Goal: Transaction & Acquisition: Book appointment/travel/reservation

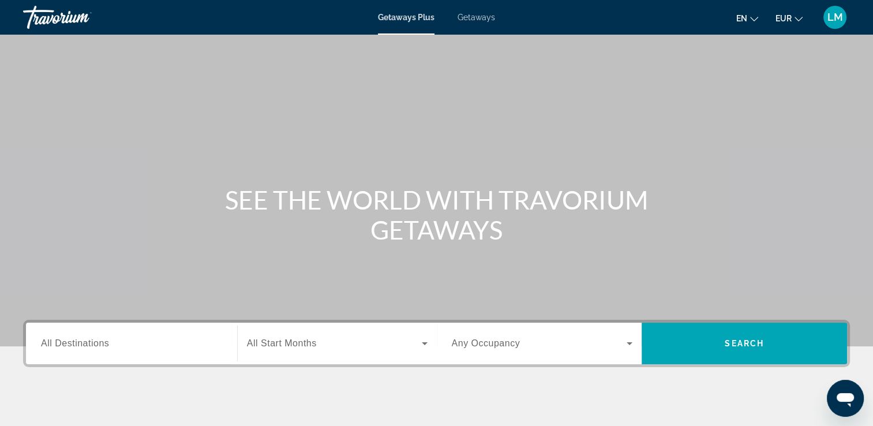
click at [474, 24] on div "Getaways Plus Getaways en English Español Français Italiano Português русский E…" at bounding box center [436, 17] width 873 height 30
click at [474, 20] on span "Getaways" at bounding box center [475, 17] width 37 height 9
click at [491, 17] on span "Getaways" at bounding box center [475, 17] width 37 height 9
click at [121, 343] on input "Destination All Destinations" at bounding box center [131, 344] width 181 height 14
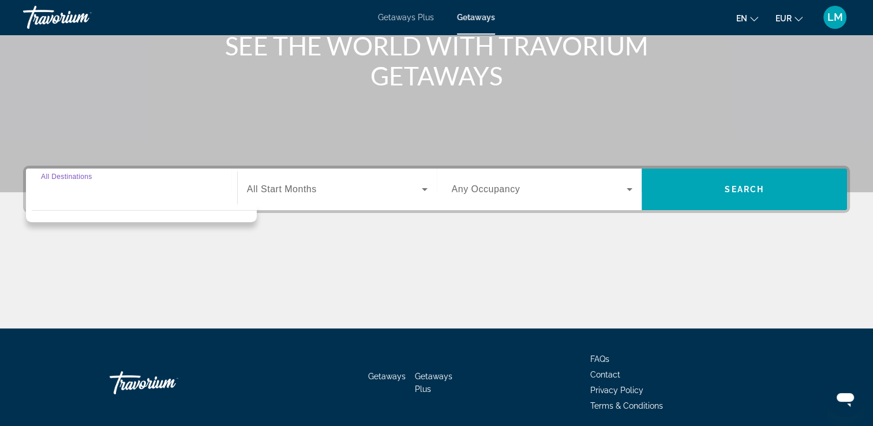
scroll to position [197, 0]
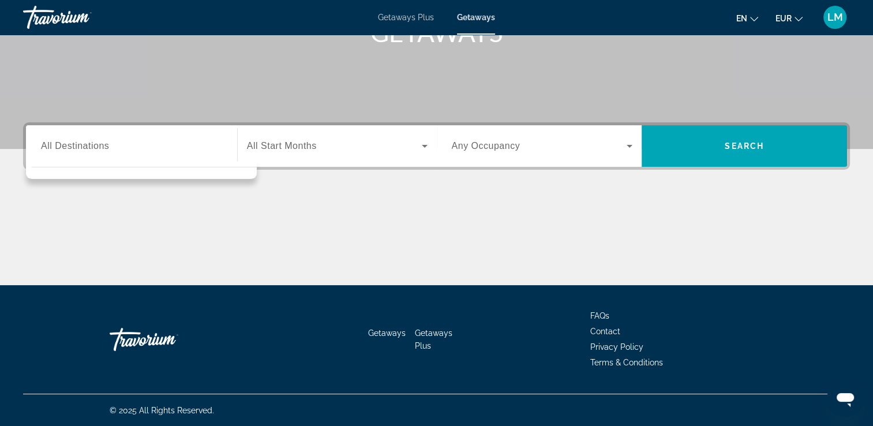
click at [106, 237] on div "Main content" at bounding box center [436, 241] width 827 height 87
click at [118, 156] on div "Search widget" at bounding box center [131, 146] width 181 height 33
click at [42, 242] on div "Main content" at bounding box center [436, 241] width 827 height 87
drag, startPoint x: 99, startPoint y: 123, endPoint x: 99, endPoint y: 130, distance: 6.9
click at [99, 123] on div "Destination All Destinations Start Month All Start Months Occupancy Any Occupan…" at bounding box center [436, 145] width 827 height 47
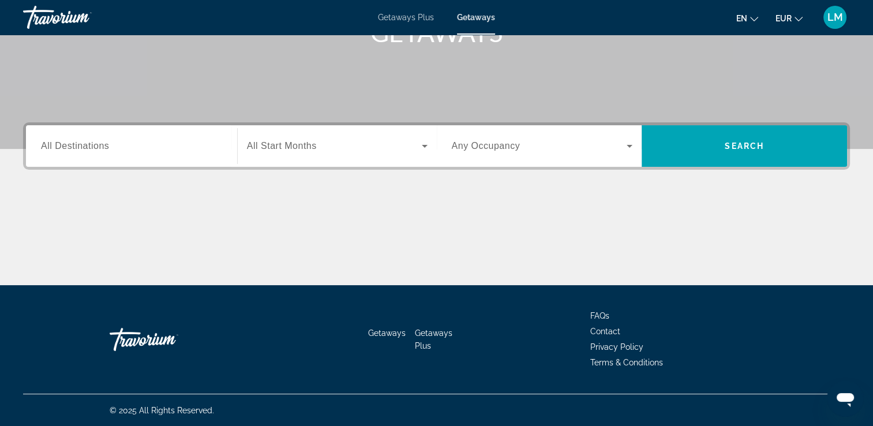
click at [96, 141] on span "All Destinations" at bounding box center [75, 146] width 68 height 10
click at [96, 140] on input "Destination All Destinations" at bounding box center [131, 147] width 181 height 14
drag, startPoint x: 51, startPoint y: 217, endPoint x: 51, endPoint y: 208, distance: 8.7
click at [51, 216] on div "Main content" at bounding box center [436, 241] width 827 height 87
click at [77, 148] on span "All Destinations" at bounding box center [75, 146] width 68 height 10
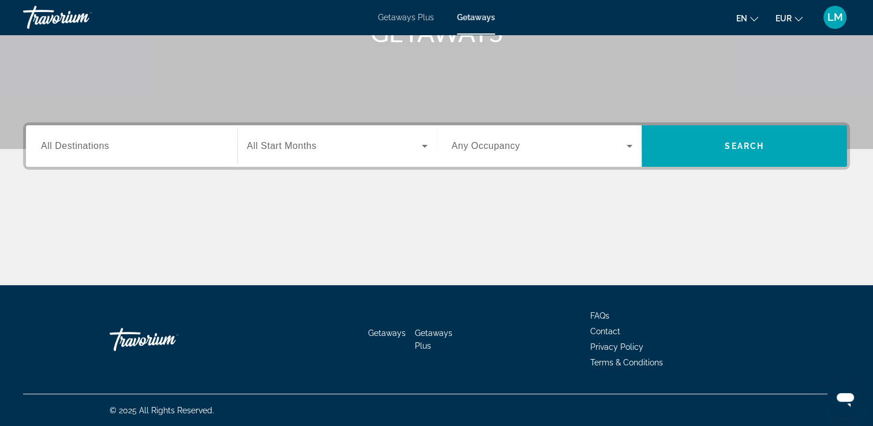
click at [77, 148] on input "Destination All Destinations" at bounding box center [131, 147] width 181 height 14
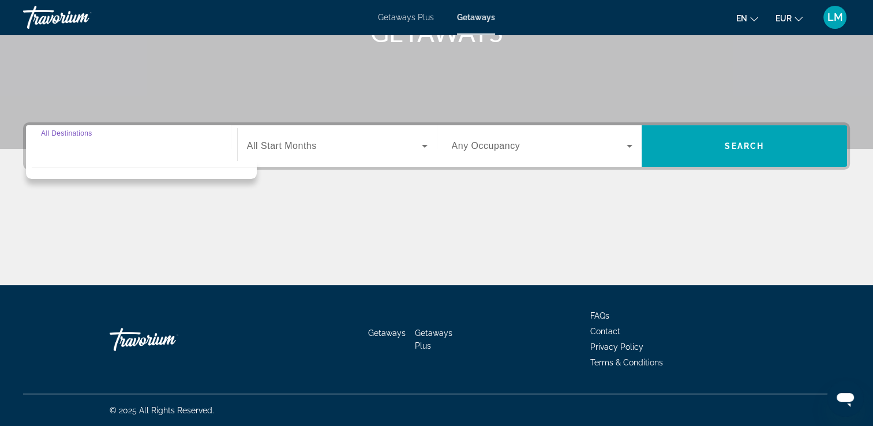
click at [60, 187] on div "Destination All Destinations Start Month All Start Months Occupancy Any Occupan…" at bounding box center [436, 203] width 873 height 163
click at [81, 151] on input "Destination All Destinations" at bounding box center [131, 147] width 181 height 14
drag, startPoint x: 61, startPoint y: 219, endPoint x: 65, endPoint y: 213, distance: 7.2
click at [62, 220] on div "Main content" at bounding box center [436, 241] width 827 height 87
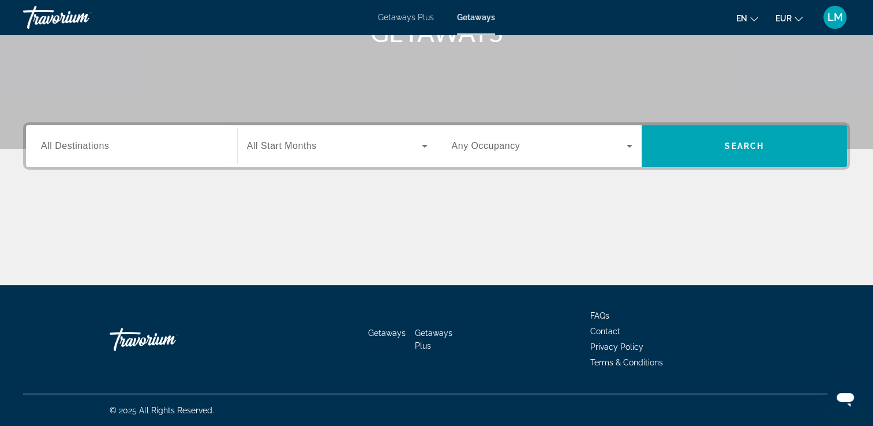
click at [115, 152] on div "Search widget" at bounding box center [131, 146] width 181 height 33
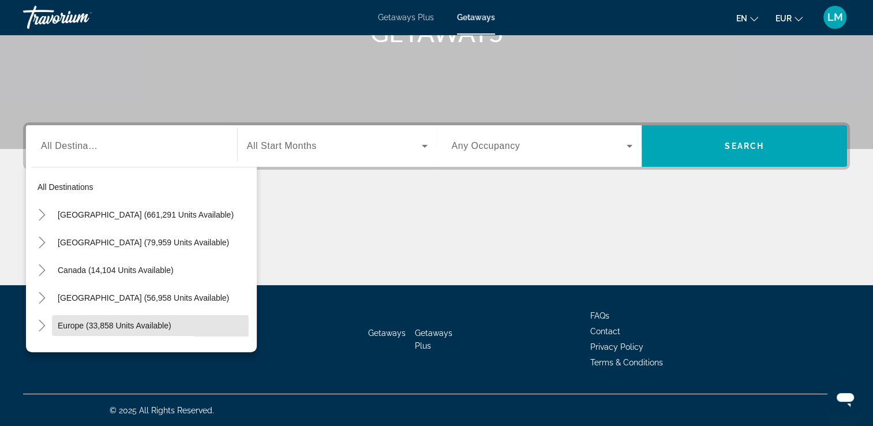
click at [74, 327] on span "Europe (33,858 units available)" at bounding box center [115, 325] width 114 height 9
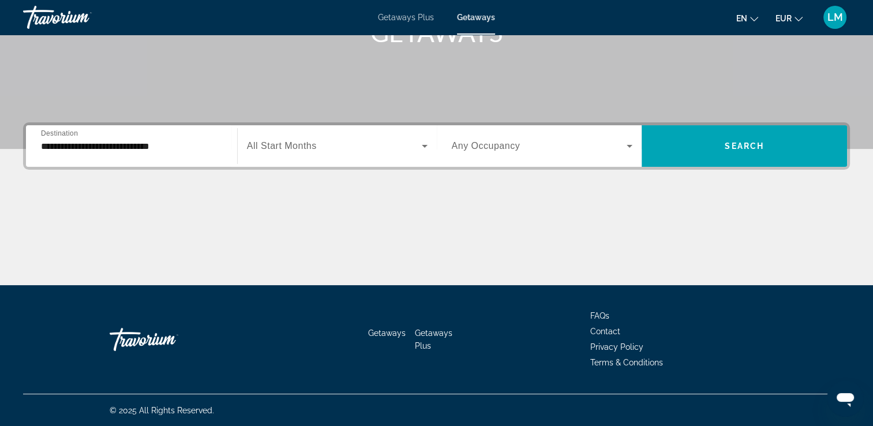
drag, startPoint x: 159, startPoint y: 133, endPoint x: 148, endPoint y: 141, distance: 14.0
click at [159, 133] on div "**********" at bounding box center [131, 146] width 181 height 33
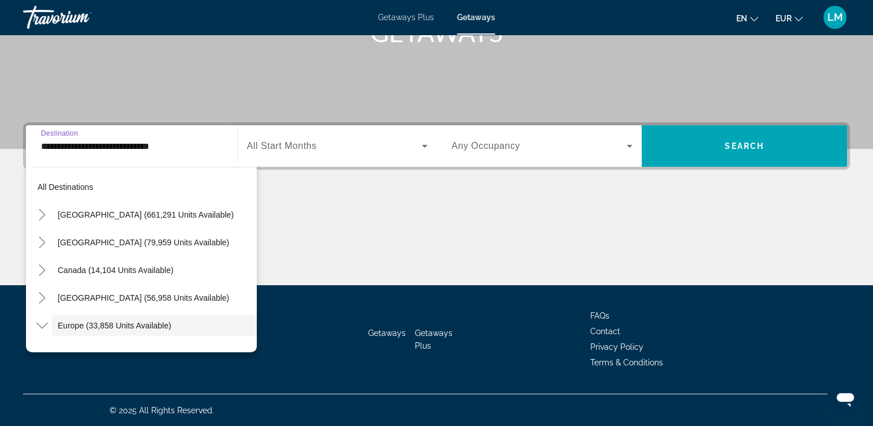
click at [147, 142] on input "**********" at bounding box center [131, 147] width 181 height 14
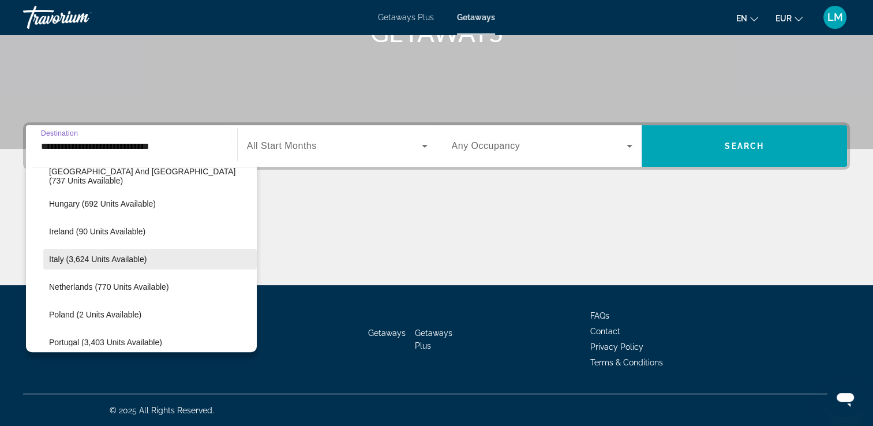
scroll to position [530, 0]
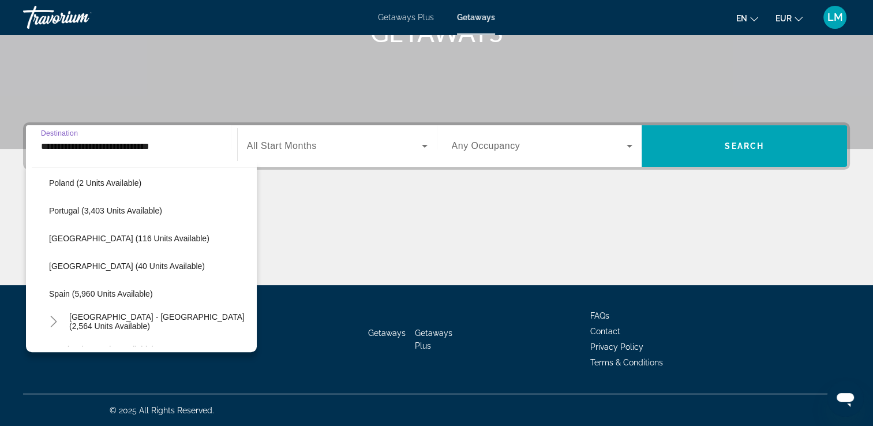
click at [117, 292] on span "Spain (5,960 units available)" at bounding box center [101, 293] width 104 height 9
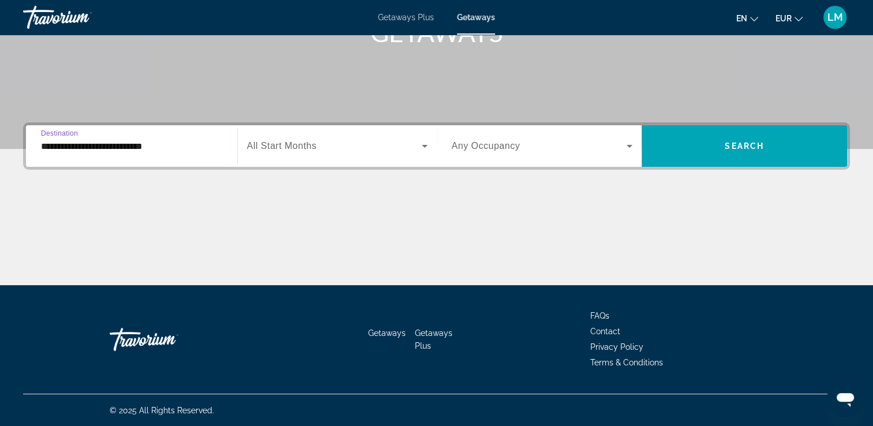
click at [110, 148] on input "**********" at bounding box center [131, 147] width 181 height 14
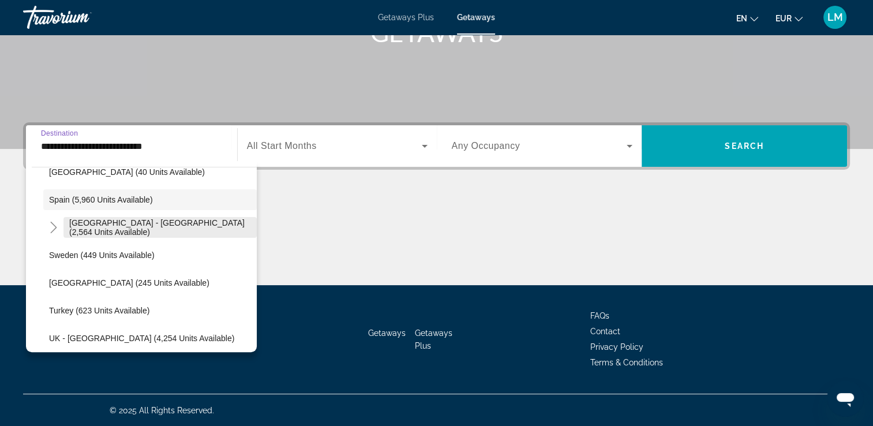
scroll to position [625, 0]
drag, startPoint x: 121, startPoint y: 223, endPoint x: 273, endPoint y: 190, distance: 155.1
click at [127, 222] on span "Spain - Canary Islands (2,564 units available)" at bounding box center [160, 226] width 182 height 18
type input "**********"
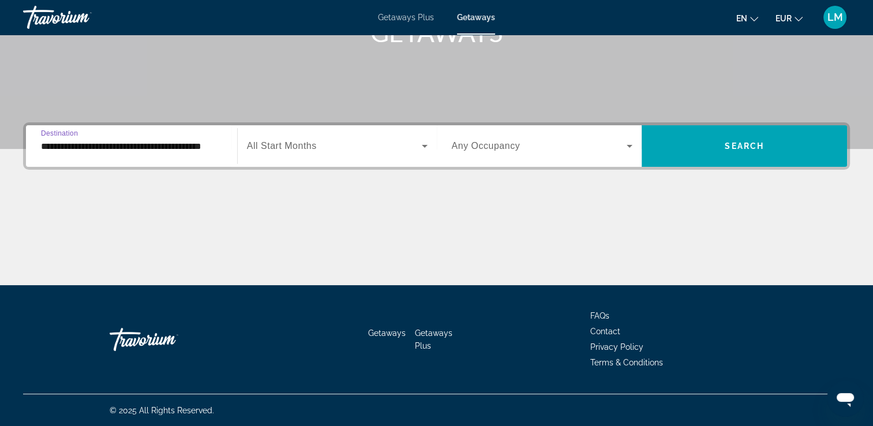
click at [301, 148] on span "All Start Months" at bounding box center [282, 146] width 70 height 10
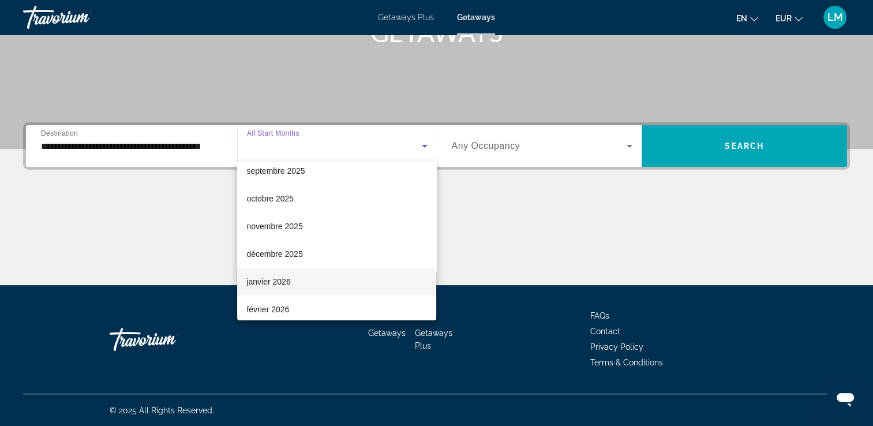
scroll to position [58, 0]
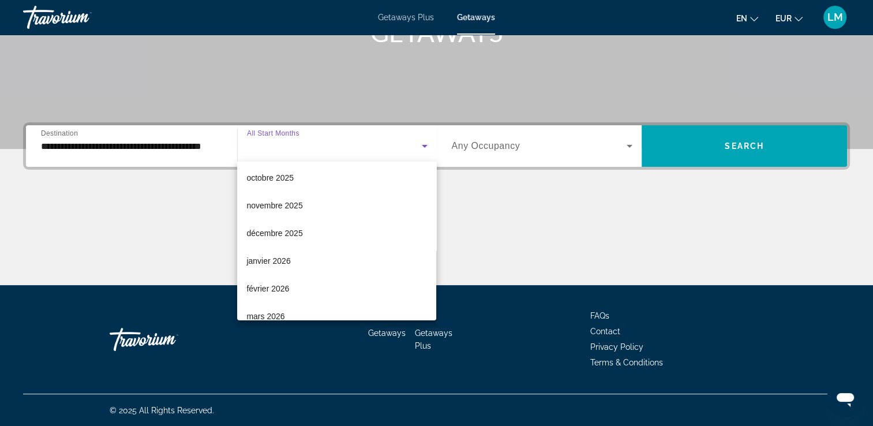
drag, startPoint x: 278, startPoint y: 285, endPoint x: 538, endPoint y: 253, distance: 261.6
click at [279, 285] on span "février 2026" at bounding box center [267, 288] width 43 height 14
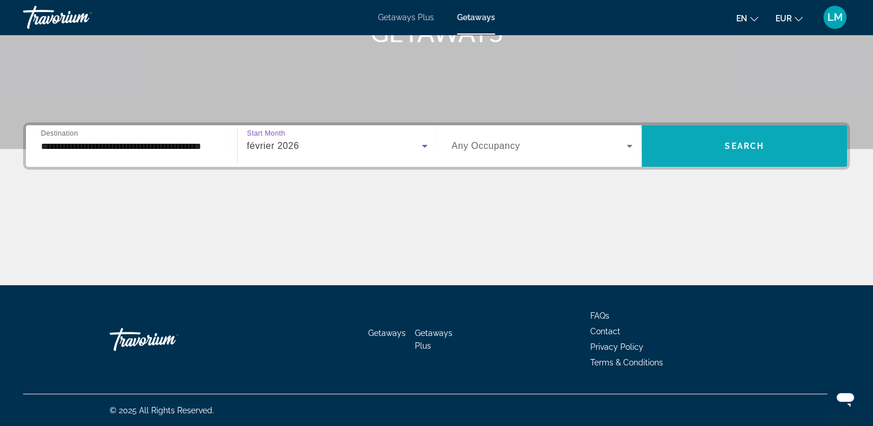
click at [726, 147] on span "Search" at bounding box center [744, 145] width 39 height 9
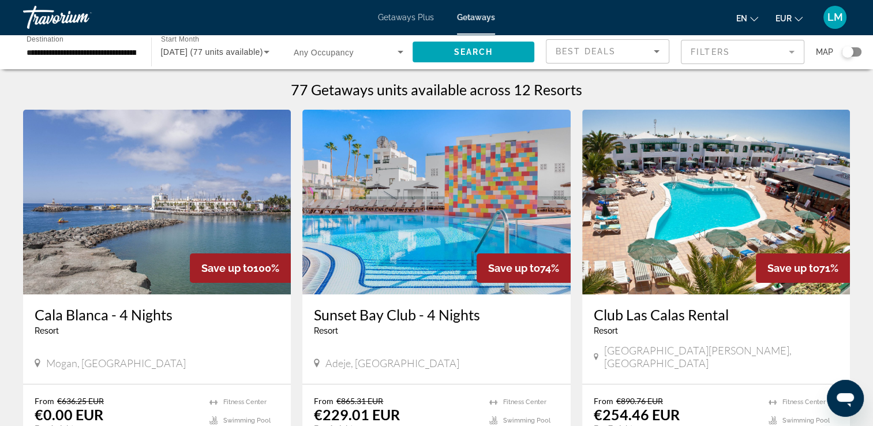
click at [227, 174] on img "Main content" at bounding box center [157, 202] width 268 height 185
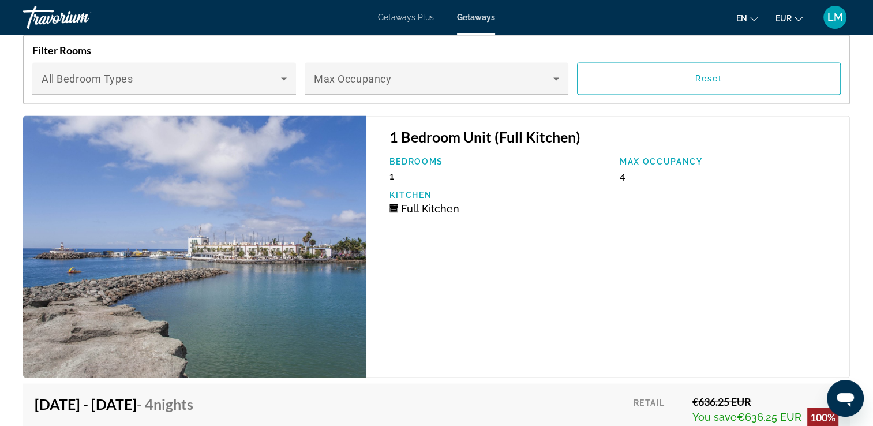
scroll to position [2069, 0]
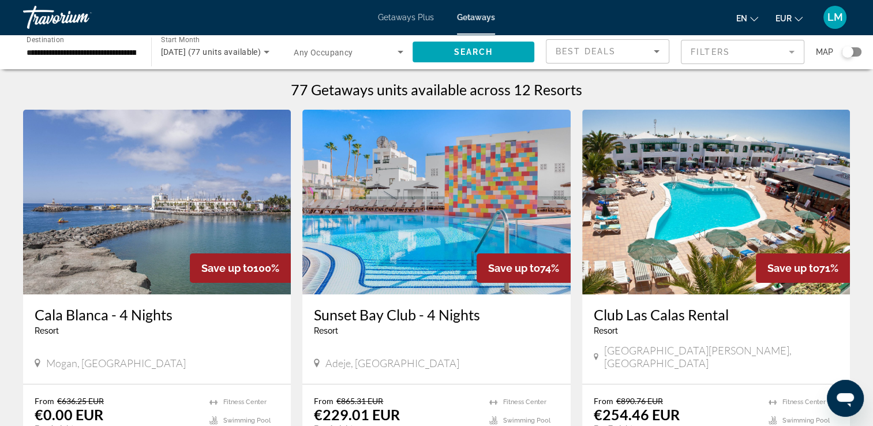
click at [56, 60] on div "**********" at bounding box center [82, 52] width 110 height 33
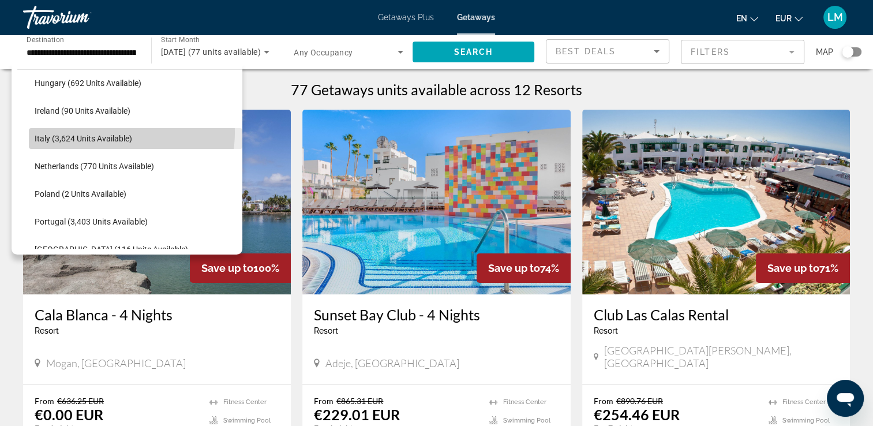
click at [100, 132] on span "Search widget" at bounding box center [135, 139] width 213 height 28
type input "**********"
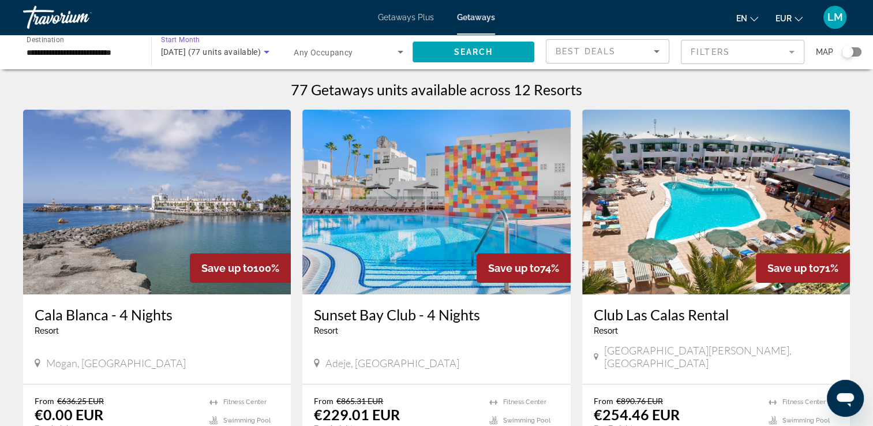
click at [233, 49] on span "February 2026 (77 units available)" at bounding box center [211, 51] width 100 height 9
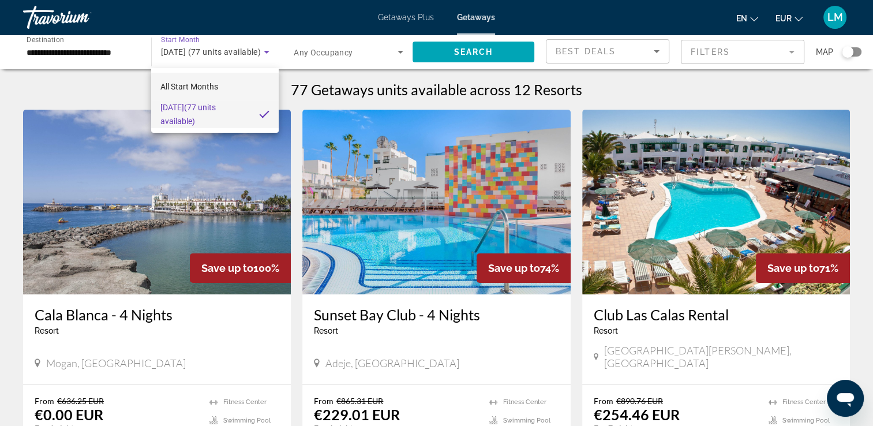
click at [220, 89] on mat-option "All Start Months" at bounding box center [214, 87] width 127 height 28
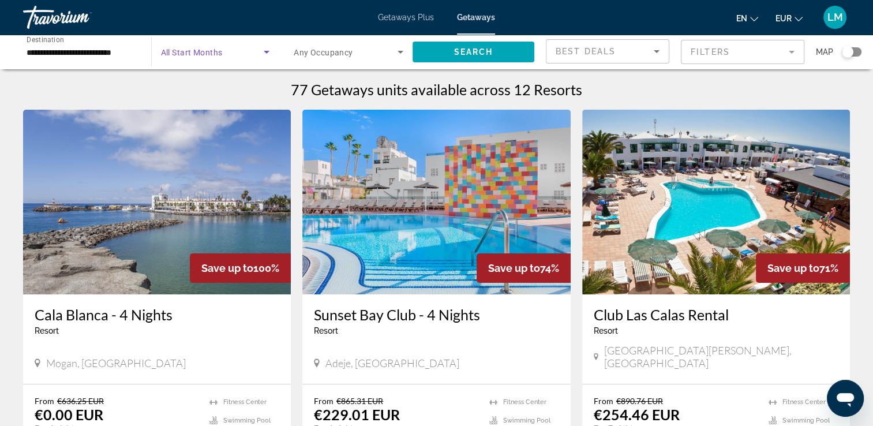
click at [265, 51] on icon "Search widget" at bounding box center [267, 52] width 6 height 3
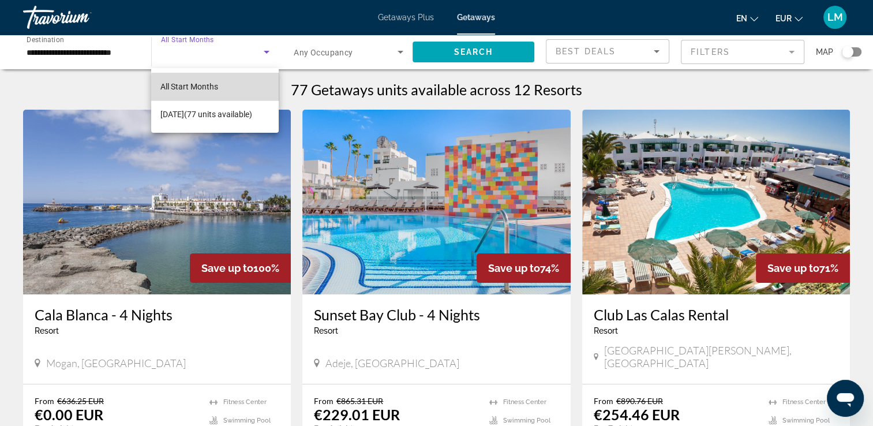
click at [224, 88] on mat-option "All Start Months" at bounding box center [214, 87] width 127 height 28
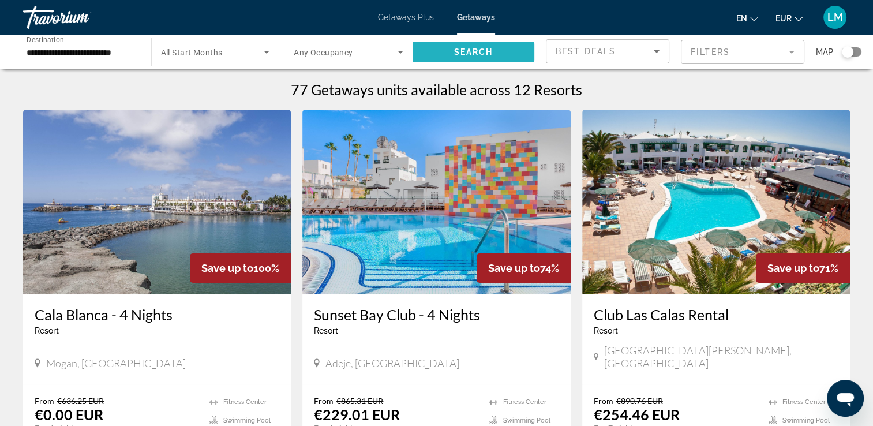
click at [474, 51] on span "Search" at bounding box center [472, 51] width 39 height 9
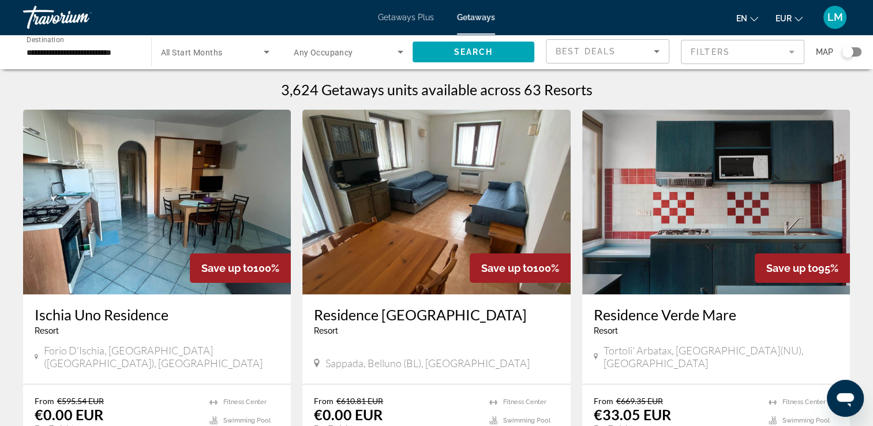
click at [851, 55] on div "Search widget" at bounding box center [848, 52] width 12 height 12
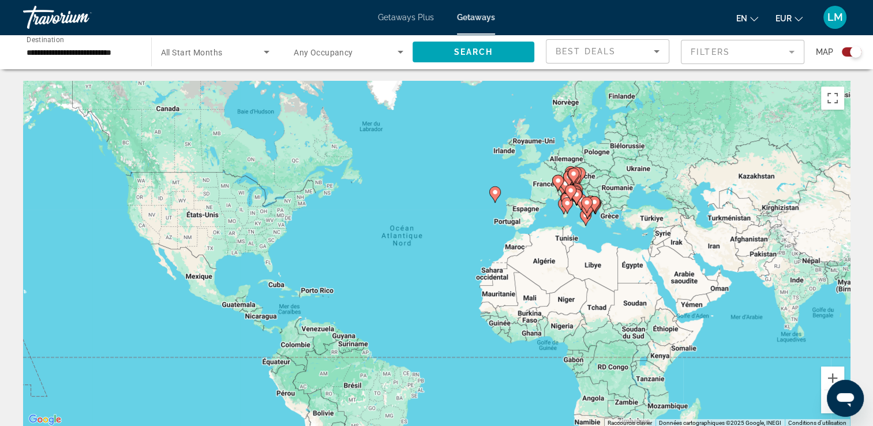
click at [481, 212] on div "Pour activer le glissement avec le clavier, appuyez sur Alt+Entrée. Une fois ce…" at bounding box center [436, 254] width 827 height 346
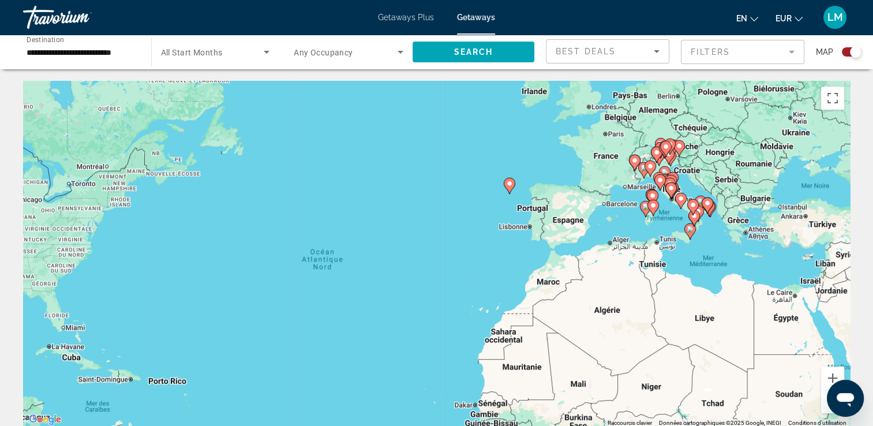
click at [490, 201] on div "Pour activer le glissement avec le clavier, appuyez sur Alt+Entrée. Une fois ce…" at bounding box center [436, 254] width 827 height 346
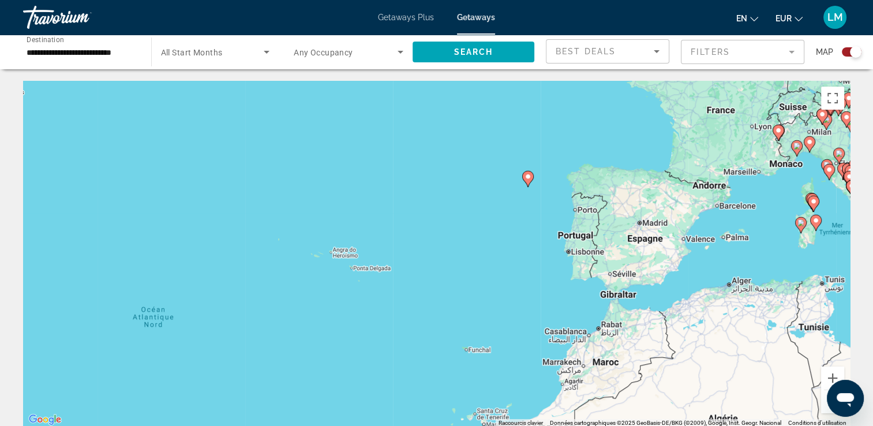
click at [531, 177] on image "Main content" at bounding box center [527, 176] width 7 height 7
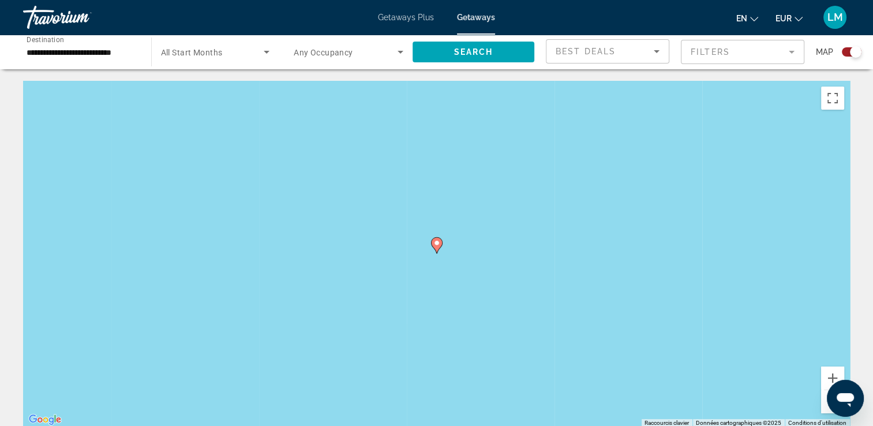
click at [439, 247] on icon "Main content" at bounding box center [436, 245] width 10 height 15
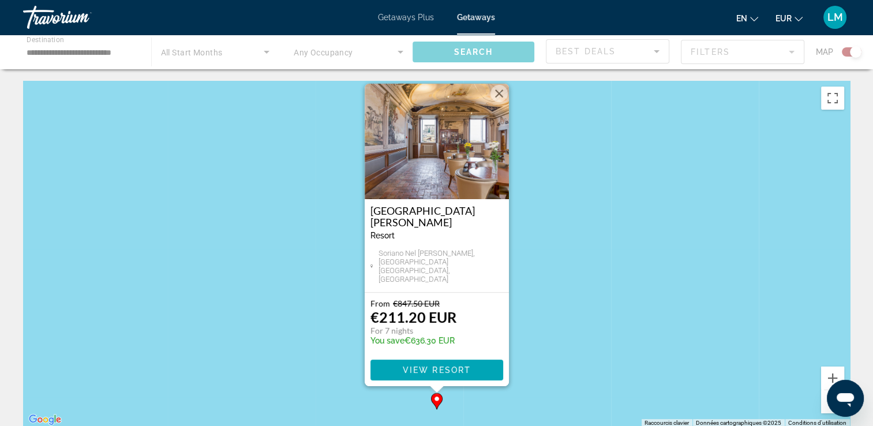
click at [575, 266] on div "Pour activer le glissement avec le clavier, appuyez sur Alt+Entrée. Une fois ce…" at bounding box center [436, 254] width 827 height 346
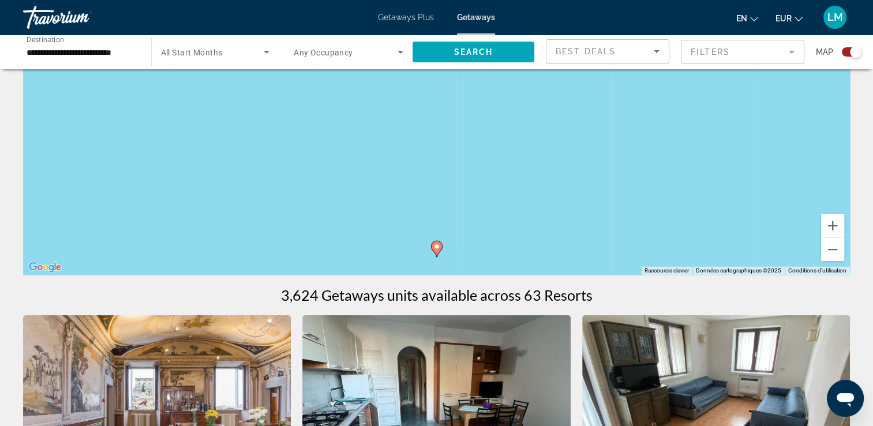
scroll to position [173, 0]
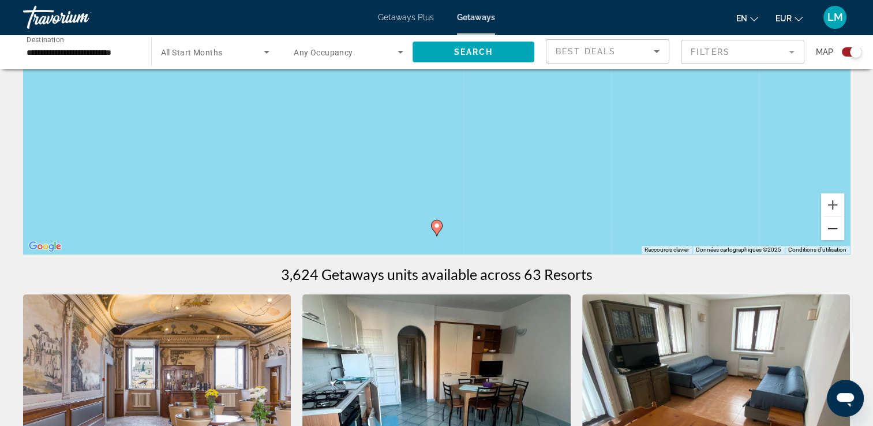
click at [835, 235] on button "Zoom arrière" at bounding box center [832, 228] width 23 height 23
click at [835, 234] on button "Zoom arrière" at bounding box center [832, 228] width 23 height 23
drag, startPoint x: 689, startPoint y: 167, endPoint x: 513, endPoint y: 222, distance: 183.5
click at [512, 224] on div "Pour activer le glissement avec le clavier, appuyez sur Alt+Entrée. Une fois ce…" at bounding box center [436, 81] width 827 height 346
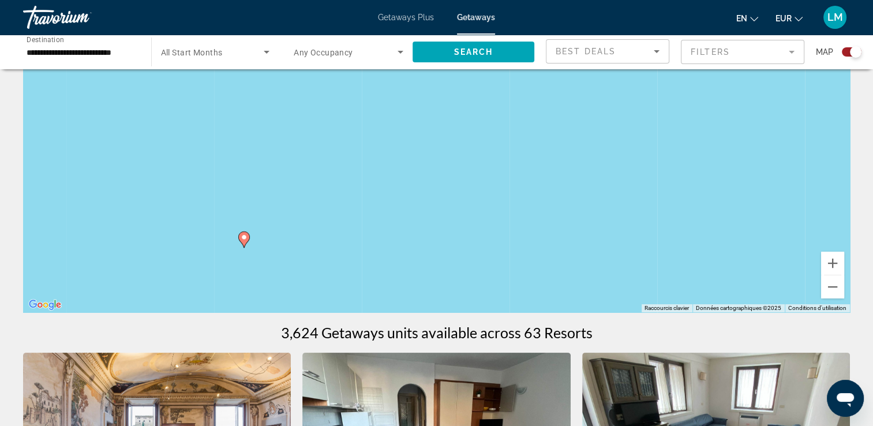
scroll to position [115, 0]
click at [835, 291] on button "Zoom arrière" at bounding box center [832, 286] width 23 height 23
drag, startPoint x: 685, startPoint y: 215, endPoint x: 606, endPoint y: 288, distance: 108.2
click at [590, 309] on div "Pour activer le glissement avec le clavier, appuyez sur Alt+Entrée. Une fois ce…" at bounding box center [436, 138] width 827 height 346
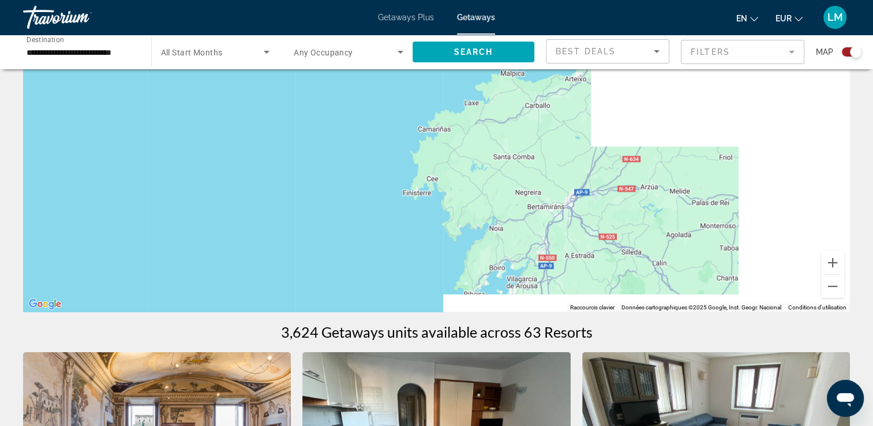
drag, startPoint x: 723, startPoint y: 213, endPoint x: 256, endPoint y: 178, distance: 469.1
click at [256, 178] on div "Pour activer le glissement avec le clavier, appuyez sur Alt+Entrée. Une fois ce…" at bounding box center [436, 138] width 827 height 346
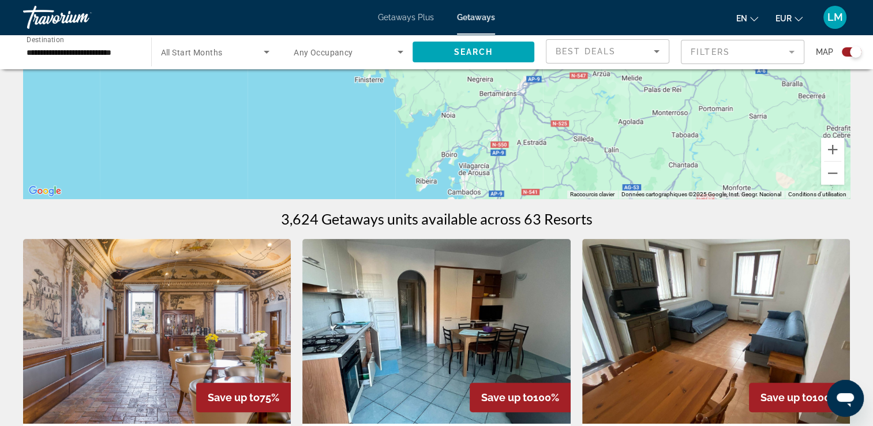
scroll to position [231, 0]
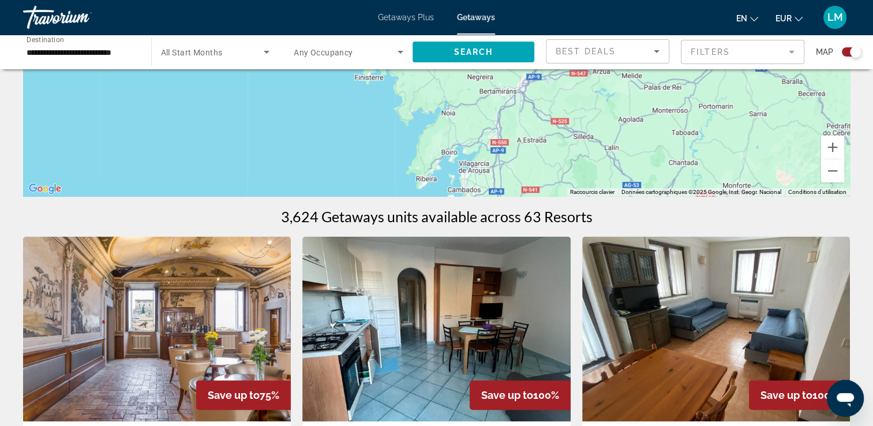
click at [543, 154] on div "Main content" at bounding box center [436, 23] width 827 height 346
click at [413, 144] on div "Main content" at bounding box center [436, 23] width 827 height 346
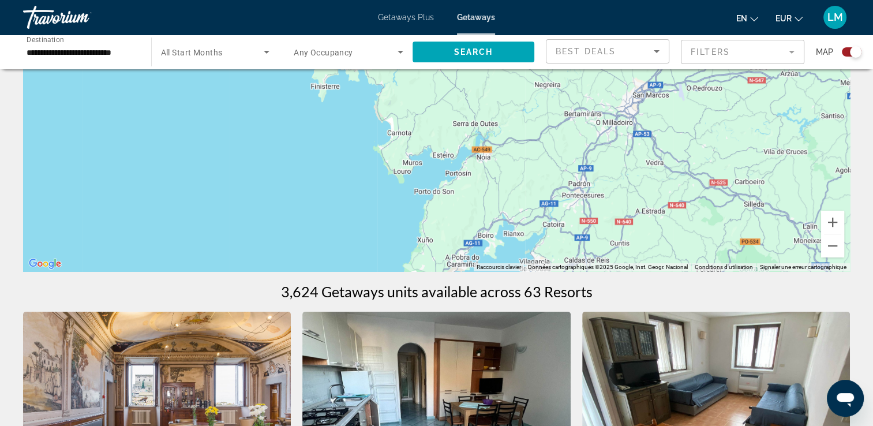
scroll to position [58, 0]
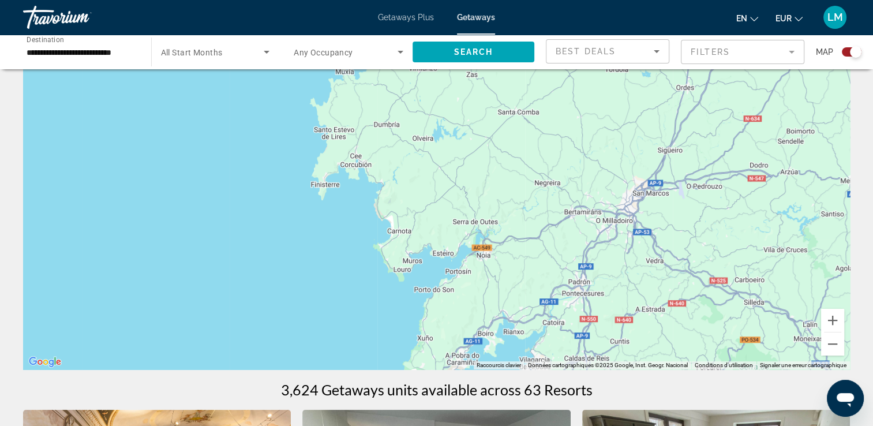
click at [367, 211] on div "Main content" at bounding box center [436, 196] width 827 height 346
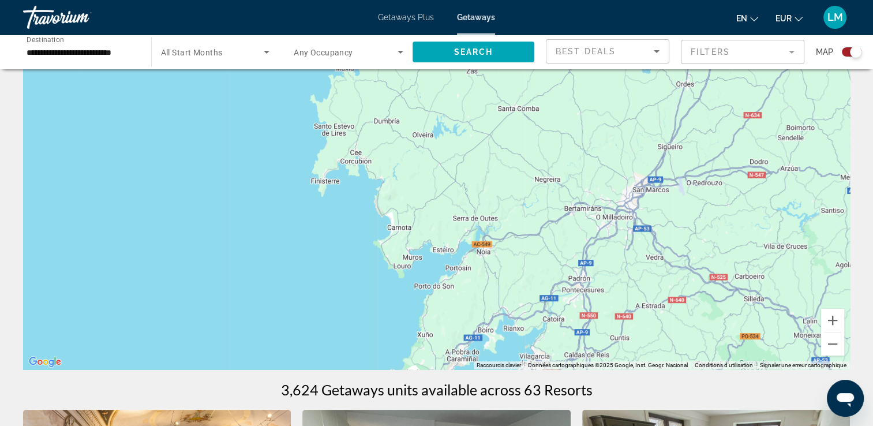
scroll to position [115, 0]
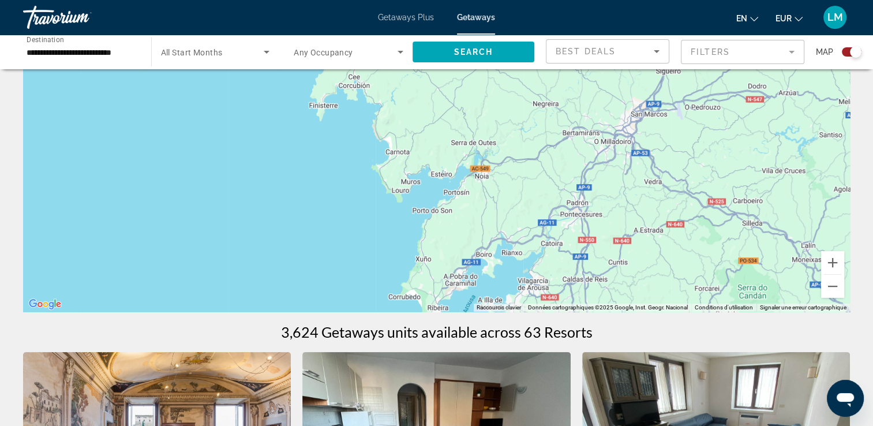
drag, startPoint x: 346, startPoint y: 198, endPoint x: 343, endPoint y: 182, distance: 16.3
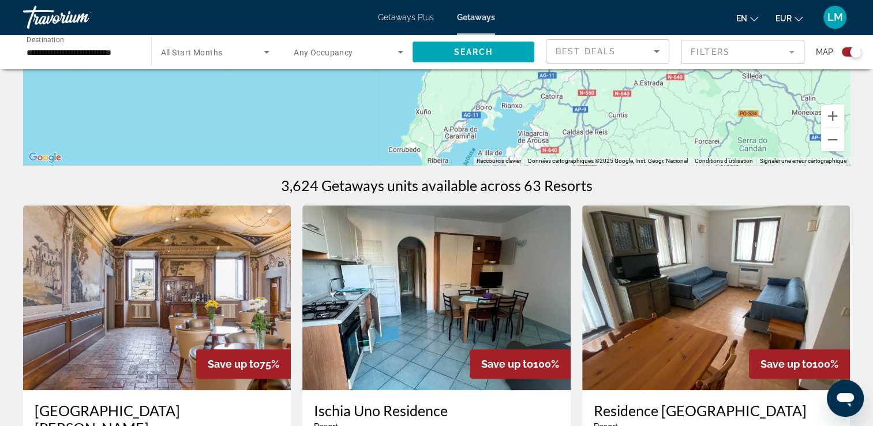
scroll to position [288, 0]
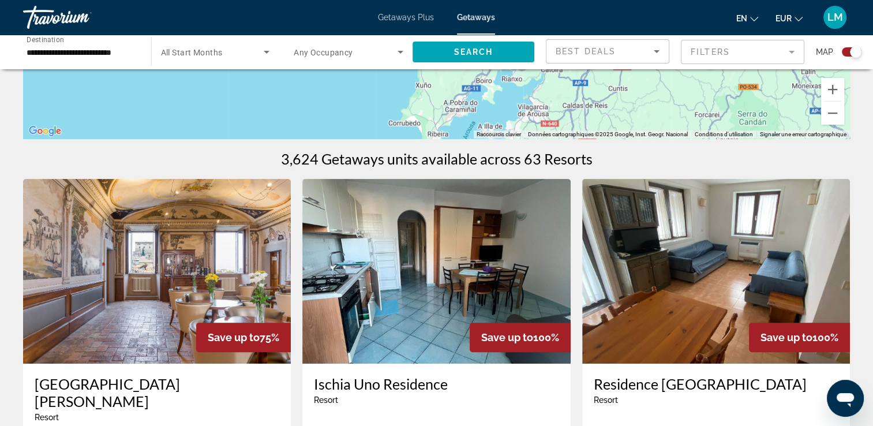
drag, startPoint x: 363, startPoint y: 174, endPoint x: 441, endPoint y: 167, distance: 78.2
click at [840, 118] on button "Zoom arrière" at bounding box center [832, 113] width 23 height 23
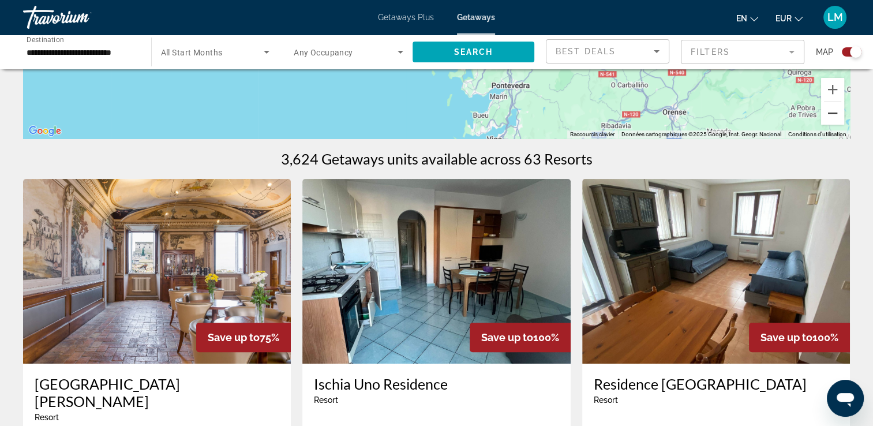
click at [840, 117] on button "Zoom arrière" at bounding box center [832, 113] width 23 height 23
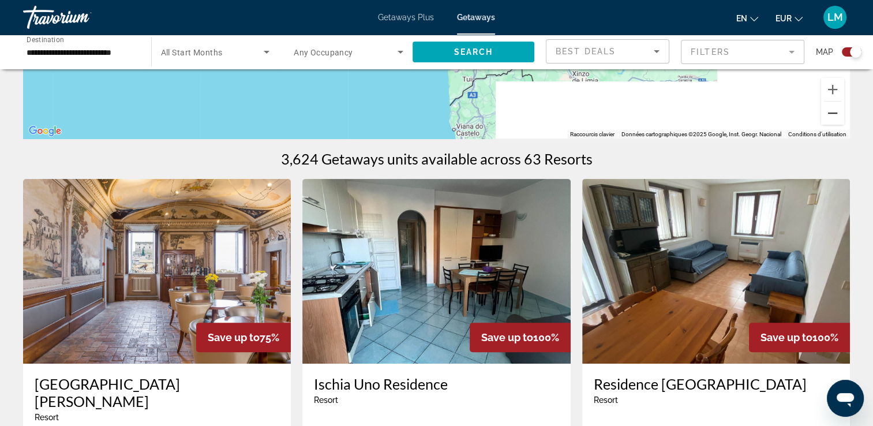
click at [840, 117] on button "Zoom arrière" at bounding box center [832, 113] width 23 height 23
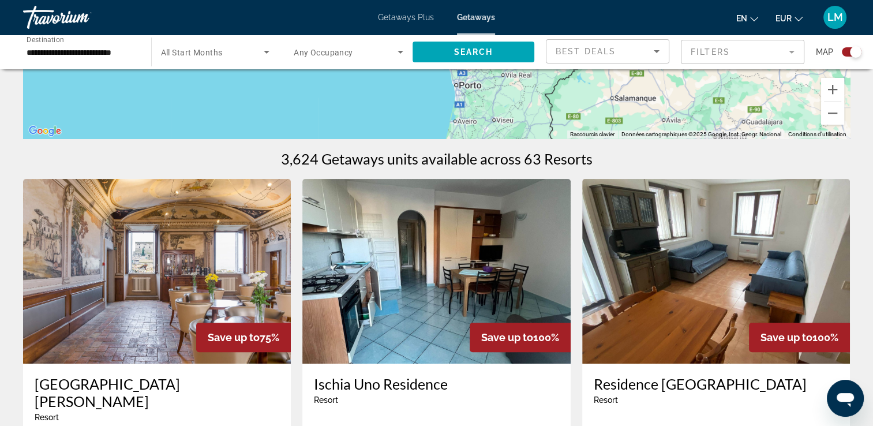
click at [851, 51] on div "Search widget" at bounding box center [856, 52] width 12 height 12
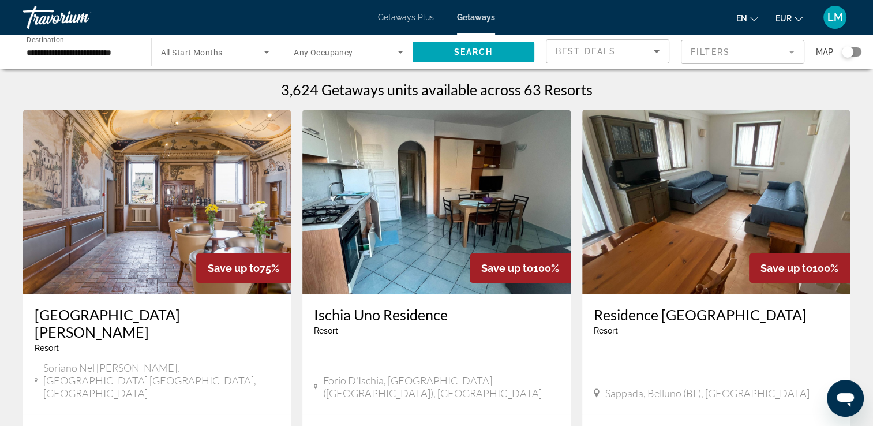
click at [854, 52] on div "Search widget" at bounding box center [852, 51] width 20 height 9
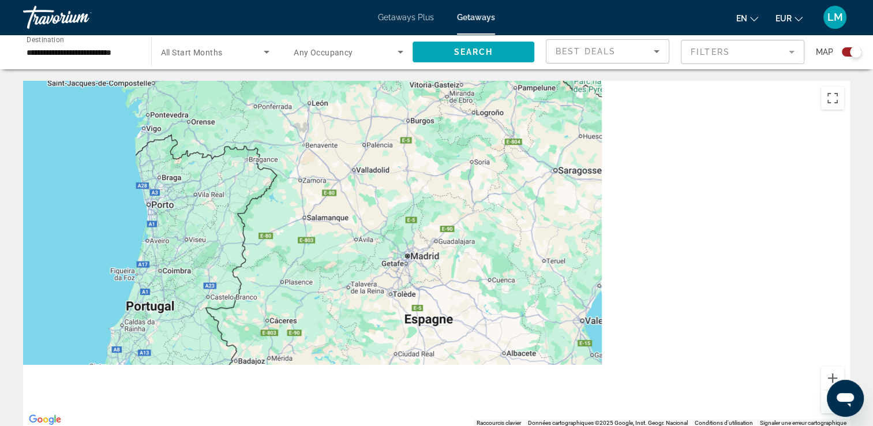
drag, startPoint x: 670, startPoint y: 239, endPoint x: 378, endPoint y: 68, distance: 338.2
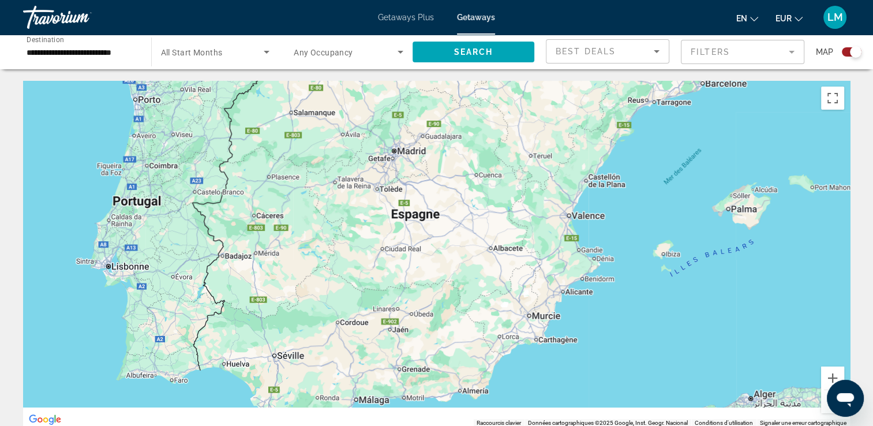
drag, startPoint x: 508, startPoint y: 204, endPoint x: 486, endPoint y: 117, distance: 90.2
click at [486, 117] on div "Pour activer le glissement avec le clavier, appuyez sur Alt+Entrée. Une fois ce…" at bounding box center [436, 254] width 827 height 346
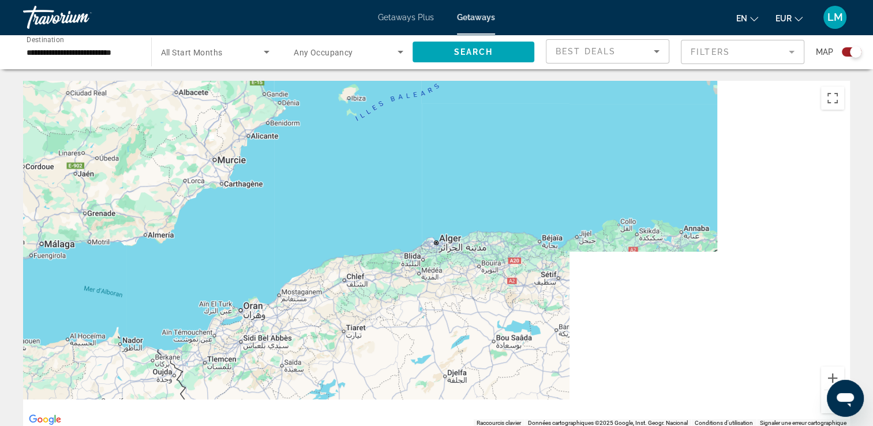
drag, startPoint x: 548, startPoint y: 209, endPoint x: 360, endPoint y: 120, distance: 208.0
click at [360, 120] on div "Main content" at bounding box center [436, 254] width 827 height 346
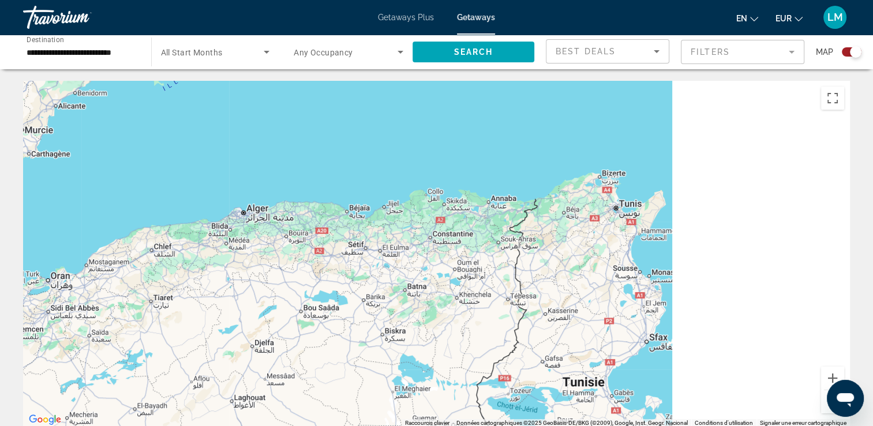
drag, startPoint x: 637, startPoint y: 186, endPoint x: 353, endPoint y: 159, distance: 285.7
click at [338, 152] on div "Pour activer le glissement avec le clavier, appuyez sur Alt+Entrée. Une fois ce…" at bounding box center [436, 254] width 827 height 346
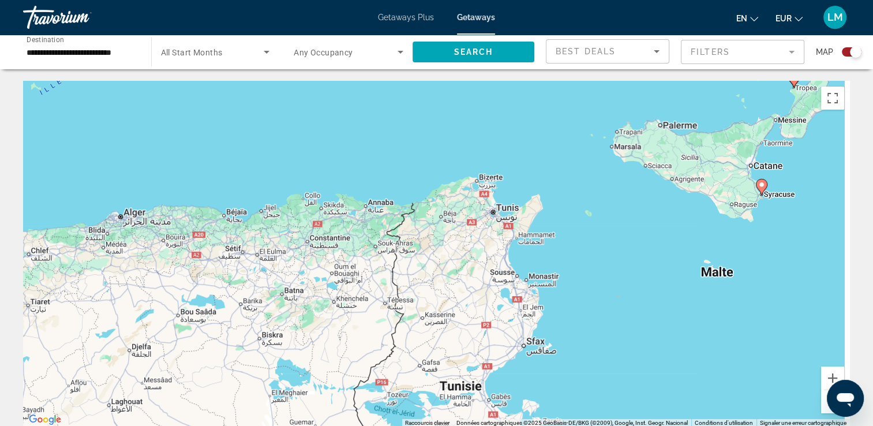
drag, startPoint x: 647, startPoint y: 198, endPoint x: 363, endPoint y: 203, distance: 283.8
click at [363, 203] on div "Pour activer le glissement avec le clavier, appuyez sur Alt+Entrée. Une fois ce…" at bounding box center [436, 254] width 827 height 346
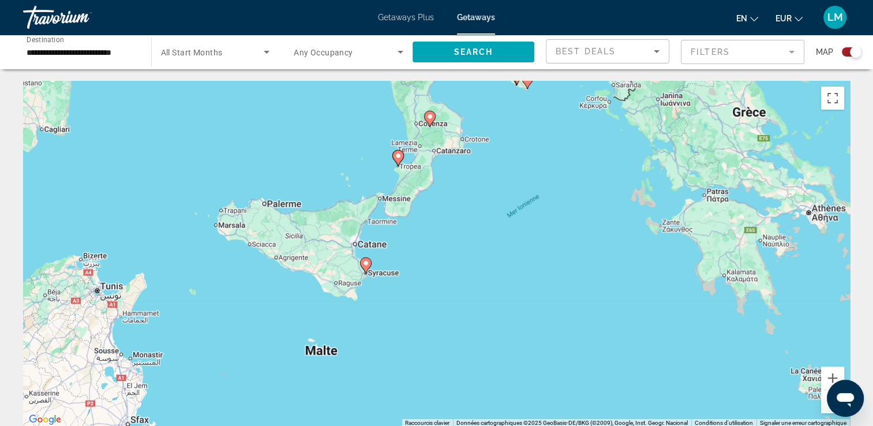
drag, startPoint x: 570, startPoint y: 193, endPoint x: 466, endPoint y: 266, distance: 126.7
click at [466, 268] on div "Pour activer le glissement avec le clavier, appuyez sur Alt+Entrée. Une fois ce…" at bounding box center [436, 254] width 827 height 346
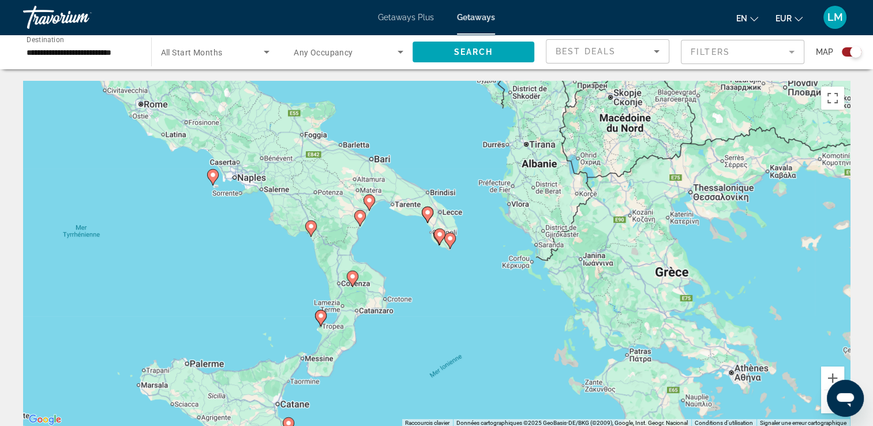
drag, startPoint x: 505, startPoint y: 206, endPoint x: 491, endPoint y: 330, distance: 124.8
click at [491, 333] on div "Pour activer le glissement avec le clavier, appuyez sur Alt+Entrée. Une fois ce…" at bounding box center [436, 254] width 827 height 346
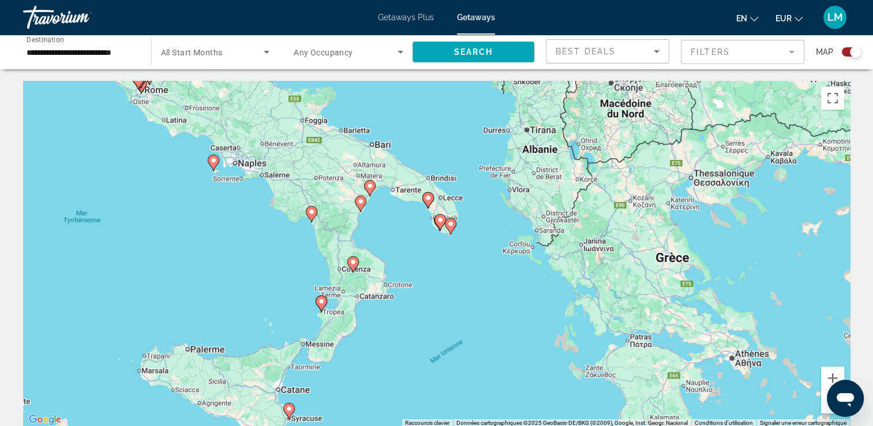
click at [246, 54] on span "Search widget" at bounding box center [212, 52] width 103 height 14
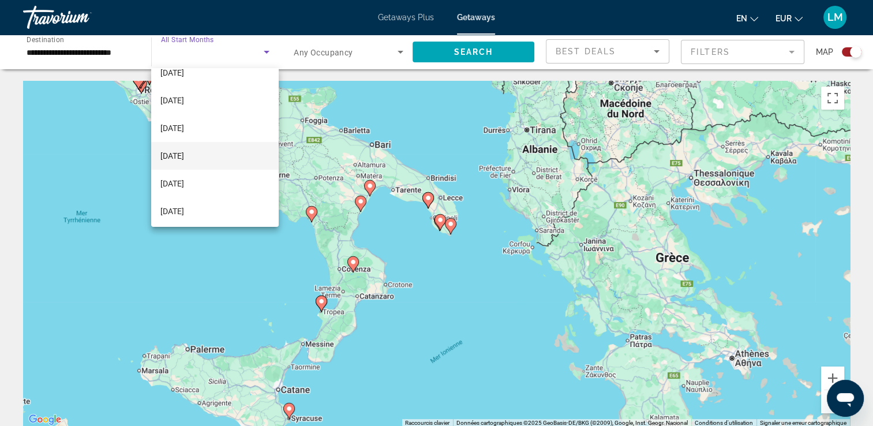
scroll to position [115, 0]
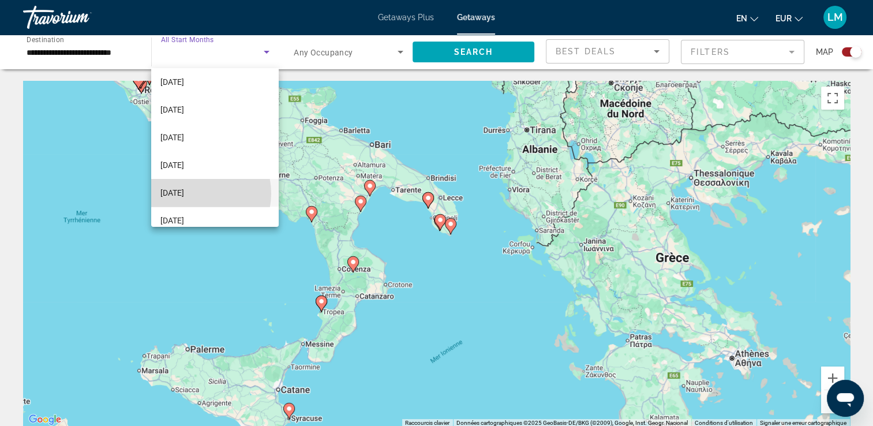
click at [184, 193] on span "April 2026" at bounding box center [172, 193] width 24 height 14
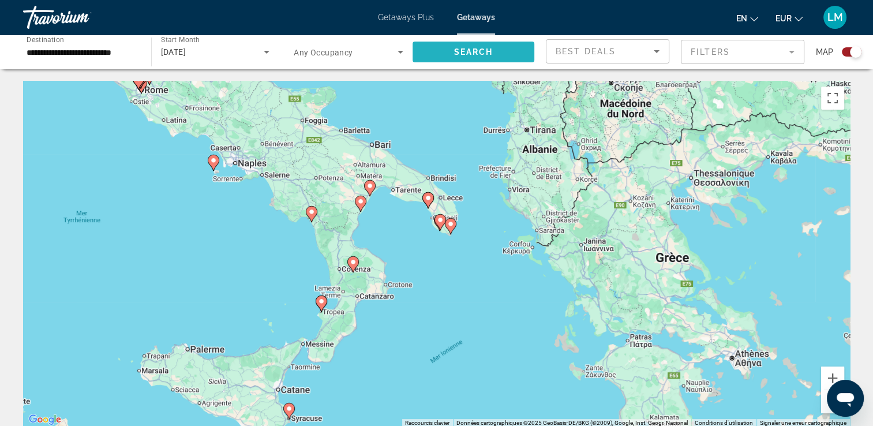
click at [453, 57] on span "Search widget" at bounding box center [473, 52] width 122 height 28
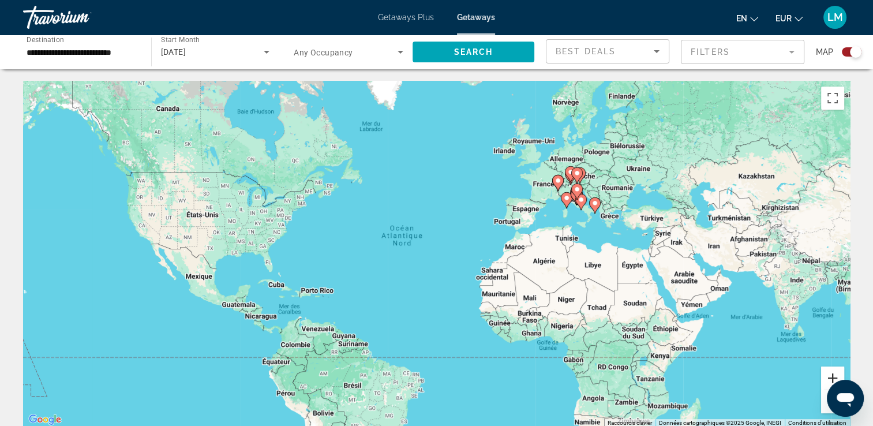
click at [836, 373] on button "Zoom avant" at bounding box center [832, 377] width 23 height 23
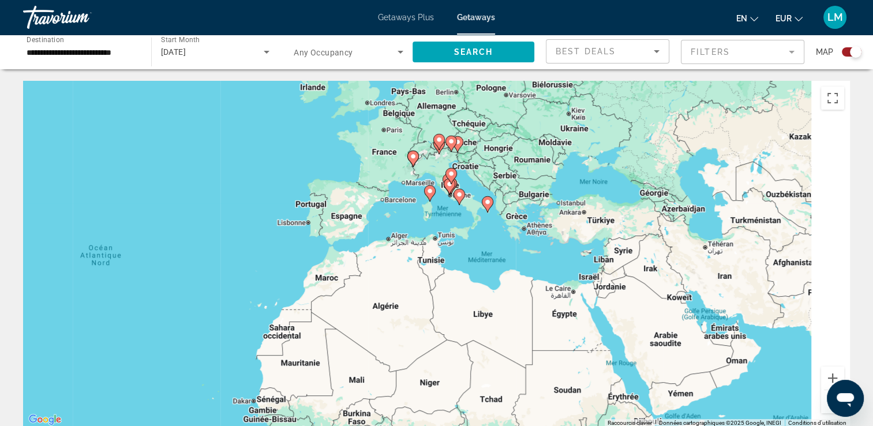
drag, startPoint x: 711, startPoint y: 253, endPoint x: 426, endPoint y: 294, distance: 288.5
click at [426, 294] on div "Pour activer le glissement avec le clavier, appuyez sur Alt+Entrée. Une fois ce…" at bounding box center [436, 254] width 827 height 346
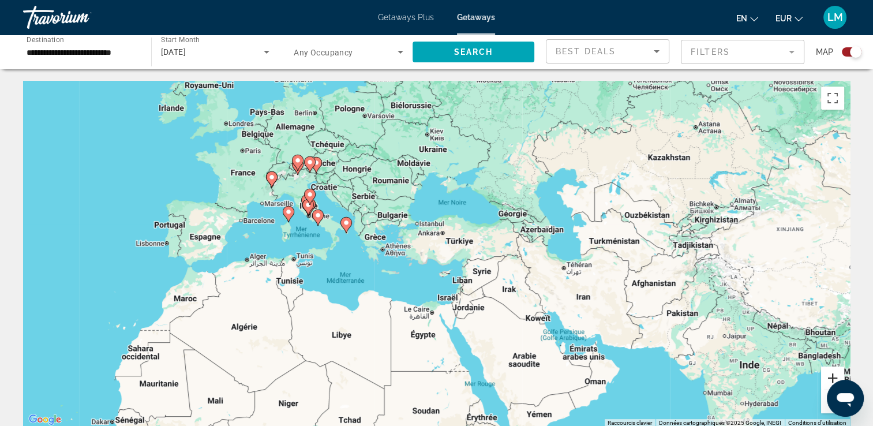
click at [833, 375] on button "Zoom avant" at bounding box center [832, 377] width 23 height 23
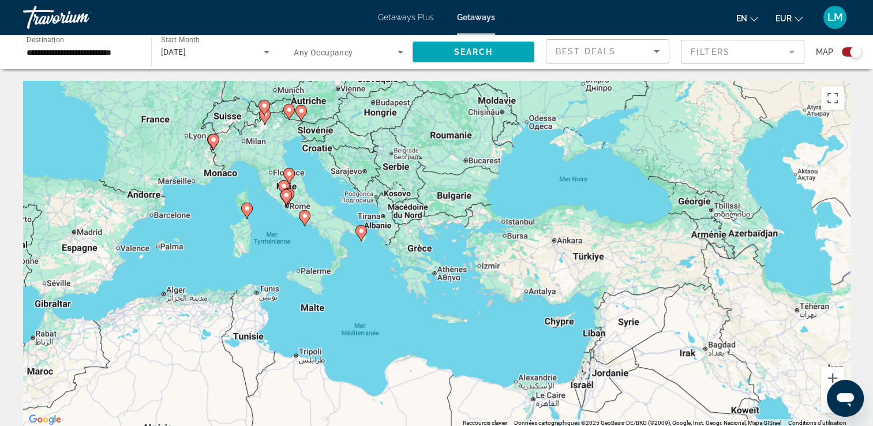
drag, startPoint x: 584, startPoint y: 310, endPoint x: 620, endPoint y: 311, distance: 35.8
click at [620, 311] on div "Pour activer le glissement avec le clavier, appuyez sur Alt+Entrée. Une fois ce…" at bounding box center [436, 254] width 827 height 346
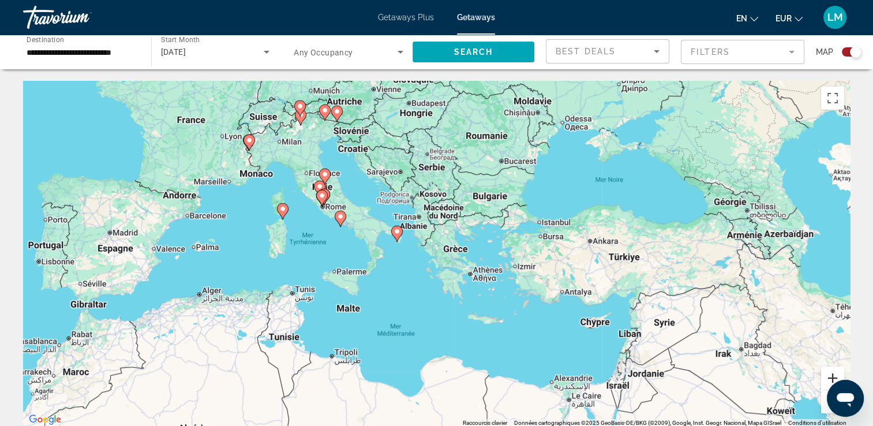
click at [827, 375] on button "Zoom avant" at bounding box center [832, 377] width 23 height 23
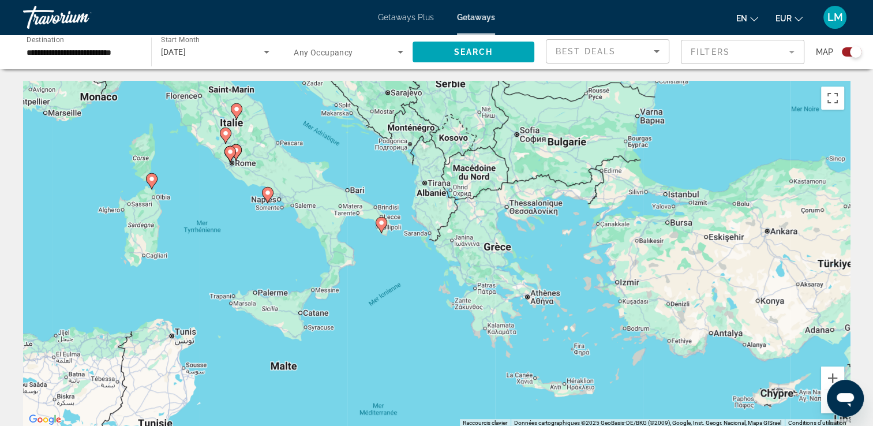
click at [510, 305] on div "Pour activer le glissement avec le clavier, appuyez sur Alt+Entrée. Une fois ce…" at bounding box center [436, 254] width 827 height 346
click at [827, 376] on button "Zoom avant" at bounding box center [832, 377] width 23 height 23
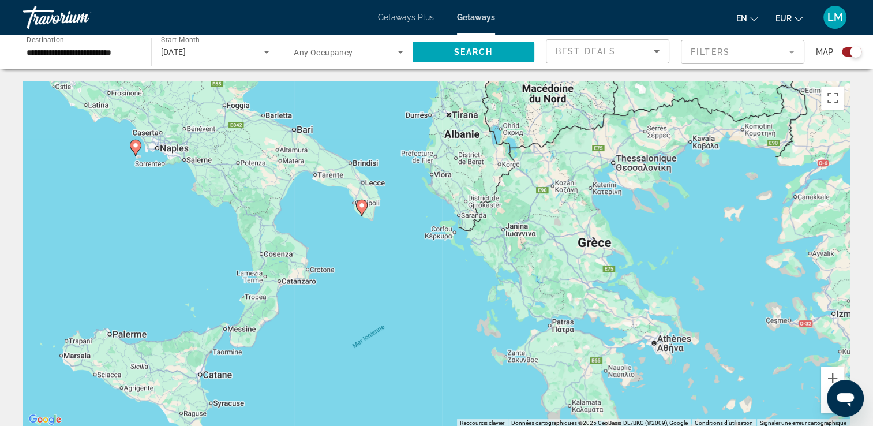
drag, startPoint x: 409, startPoint y: 212, endPoint x: 439, endPoint y: 215, distance: 30.1
click at [439, 215] on div "Pour activer le glissement avec le clavier, appuyez sur Alt+Entrée. Une fois ce…" at bounding box center [436, 254] width 827 height 346
click at [829, 377] on button "Zoom avant" at bounding box center [832, 377] width 23 height 23
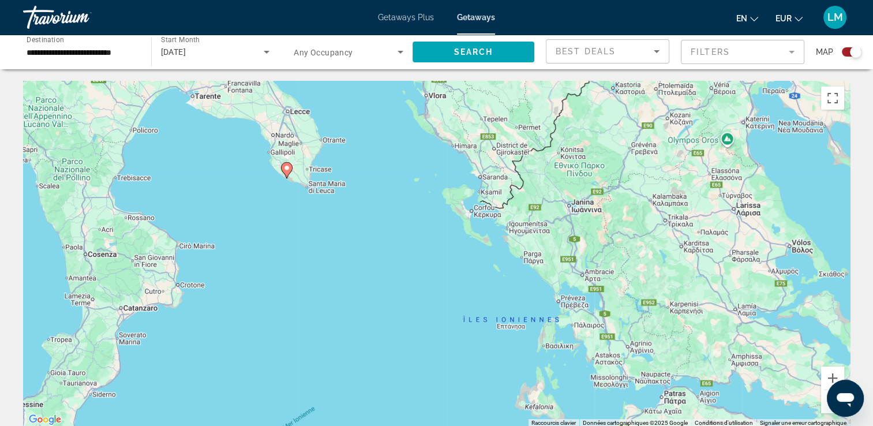
click at [288, 170] on image "Main content" at bounding box center [286, 167] width 7 height 7
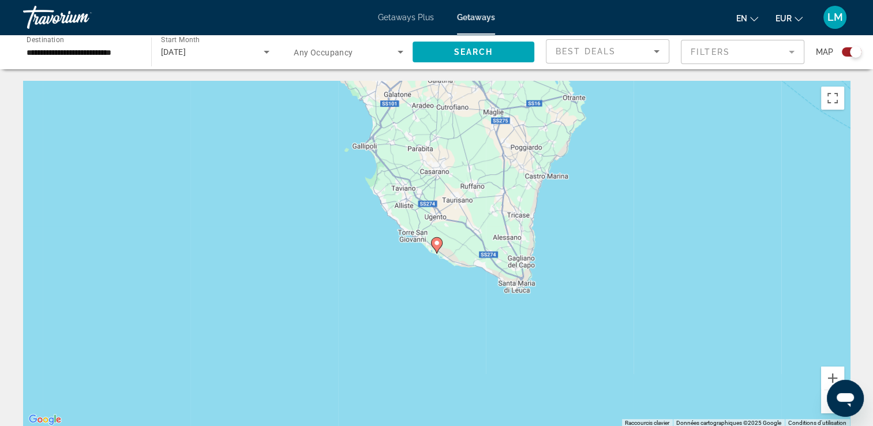
click at [438, 242] on image "Main content" at bounding box center [436, 242] width 7 height 7
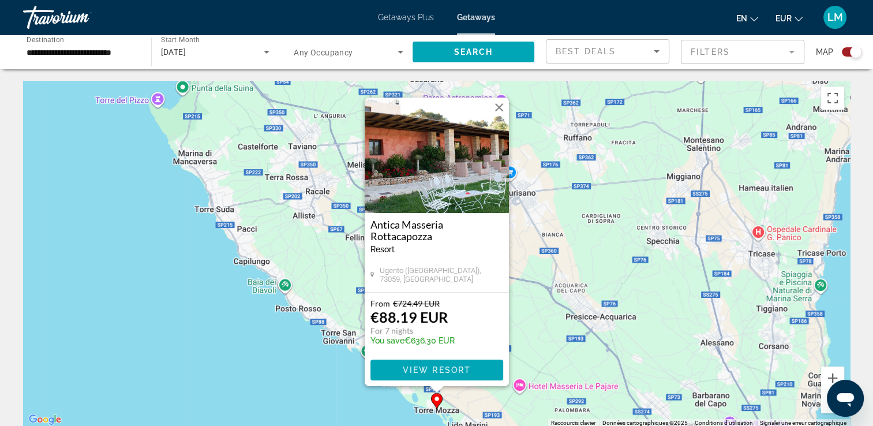
click at [210, 262] on div "Pour activer le glissement avec le clavier, appuyez sur Alt+Entrée. Une fois ce…" at bounding box center [436, 254] width 827 height 346
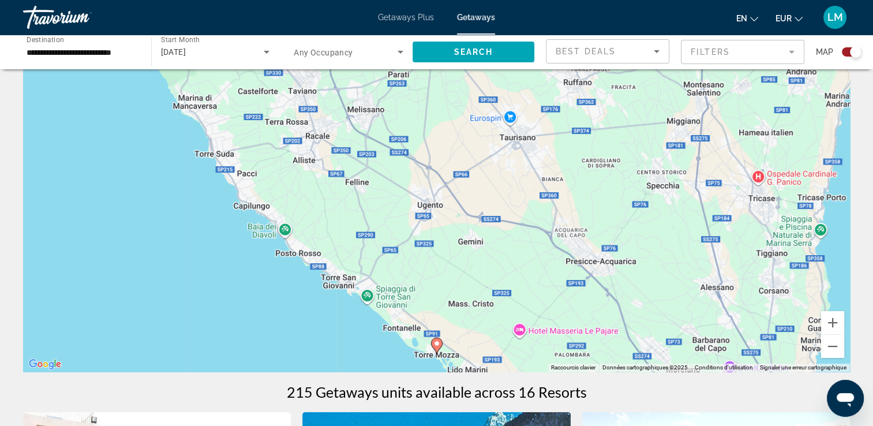
scroll to position [115, 0]
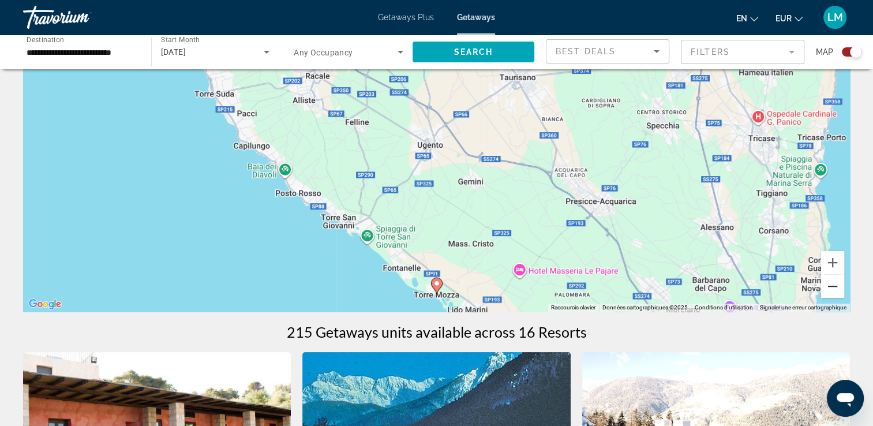
click at [836, 288] on button "Zoom arrière" at bounding box center [832, 286] width 23 height 23
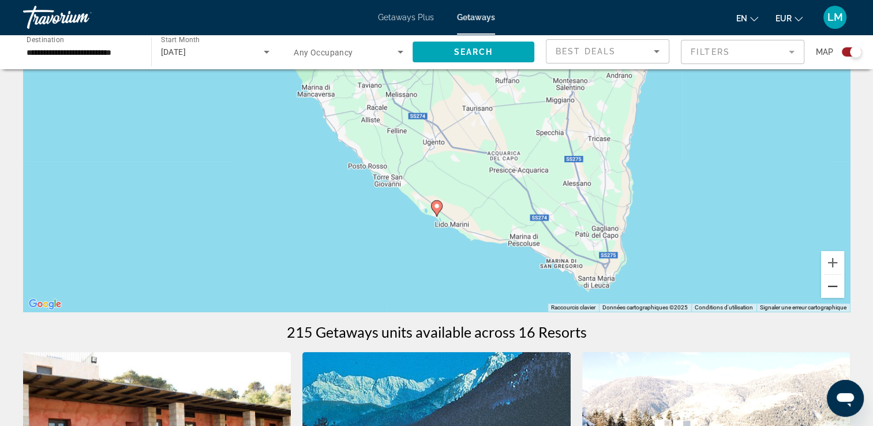
click at [836, 288] on button "Zoom arrière" at bounding box center [832, 286] width 23 height 23
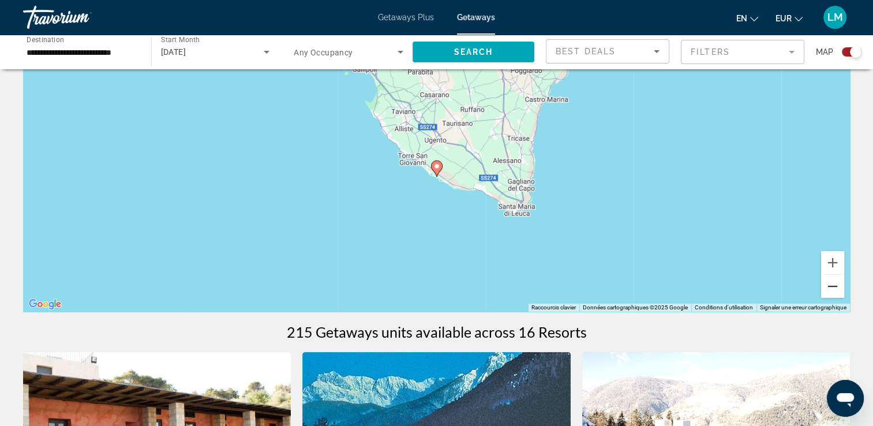
click at [836, 288] on button "Zoom arrière" at bounding box center [832, 286] width 23 height 23
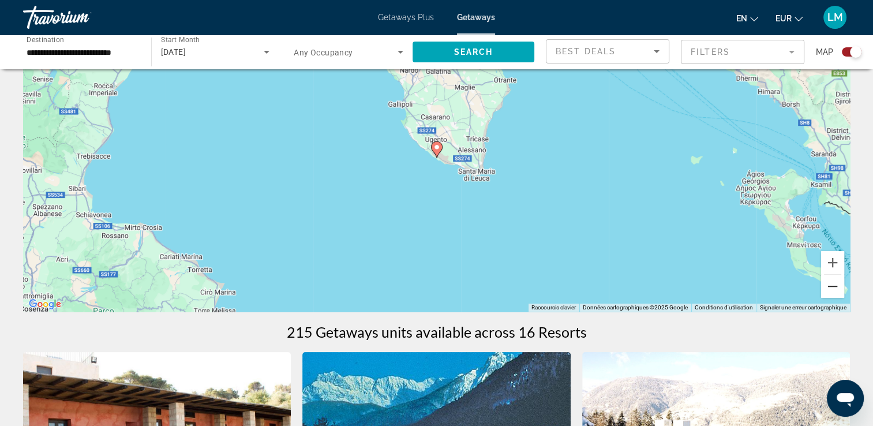
click at [836, 288] on button "Zoom arrière" at bounding box center [832, 286] width 23 height 23
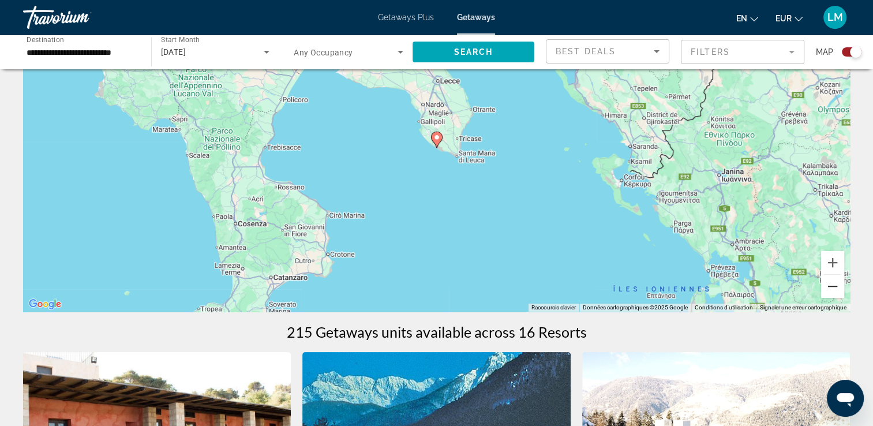
click at [829, 285] on button "Zoom arrière" at bounding box center [832, 286] width 23 height 23
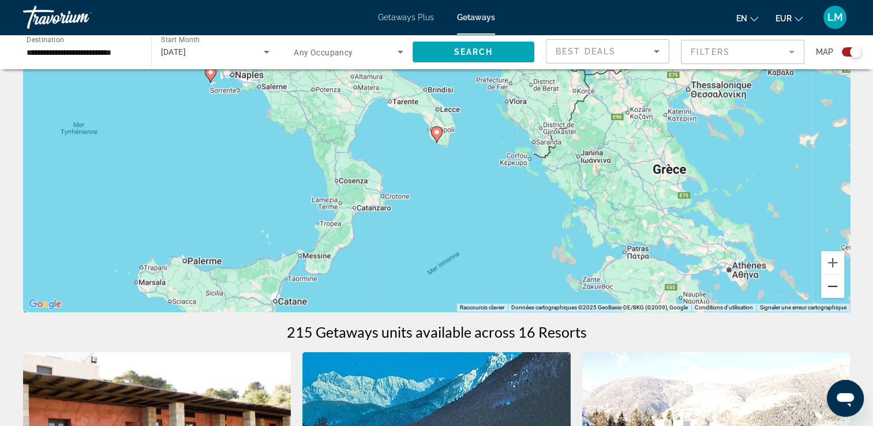
click at [829, 285] on button "Zoom arrière" at bounding box center [832, 286] width 23 height 23
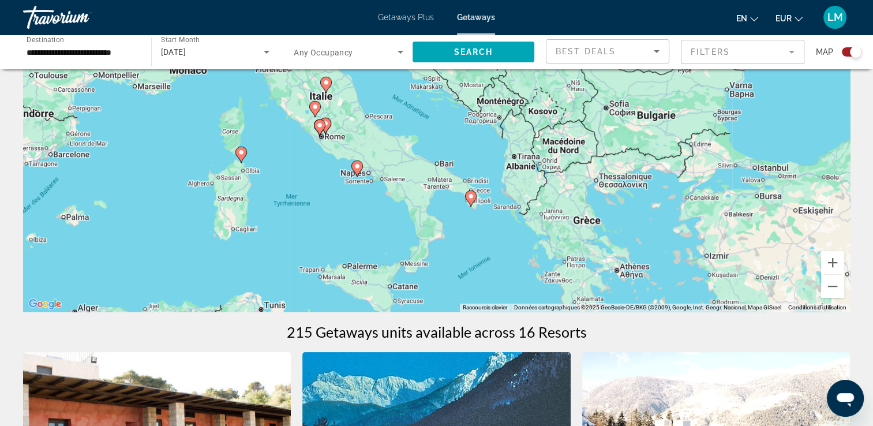
drag, startPoint x: 478, startPoint y: 170, endPoint x: 505, endPoint y: 225, distance: 61.9
click at [505, 225] on div "Pour activer le glissement avec le clavier, appuyez sur Alt+Entrée. Une fois ce…" at bounding box center [436, 138] width 827 height 346
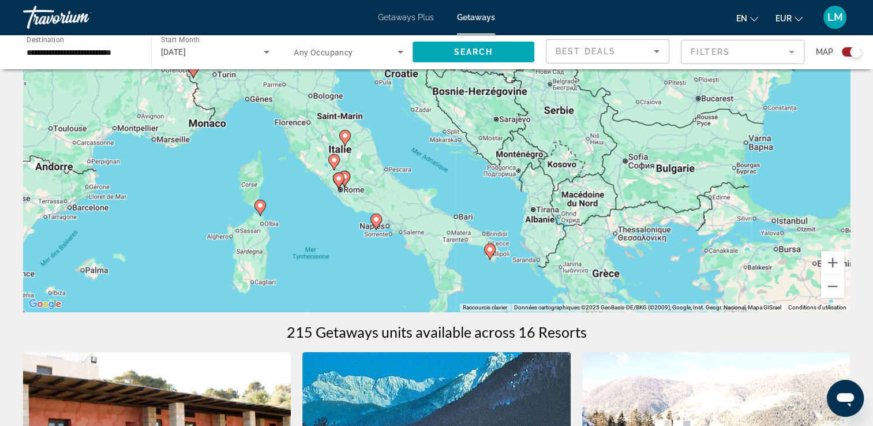
drag, startPoint x: 395, startPoint y: 181, endPoint x: 411, endPoint y: 210, distance: 33.8
click at [411, 210] on div "Pour activer le glissement avec le clavier, appuyez sur Alt+Entrée. Une fois ce…" at bounding box center [436, 138] width 827 height 346
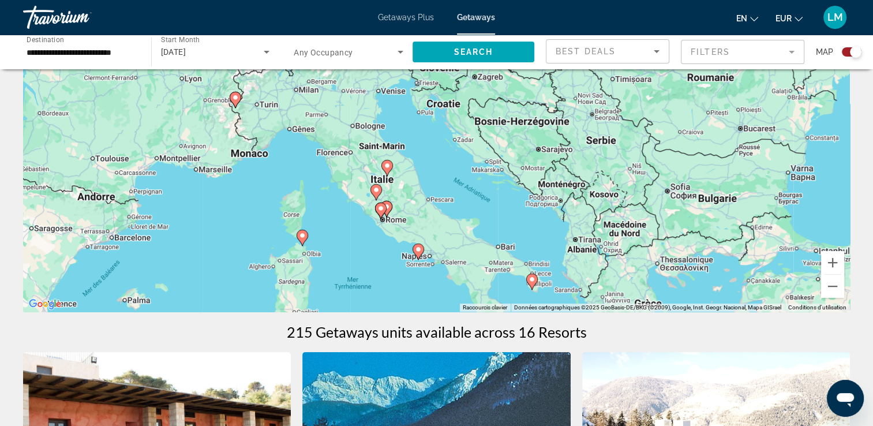
drag, startPoint x: 374, startPoint y: 147, endPoint x: 423, endPoint y: 187, distance: 64.0
click at [425, 189] on div "Pour activer le glissement avec le clavier, appuyez sur Alt+Entrée. Une fois ce…" at bounding box center [436, 138] width 827 height 346
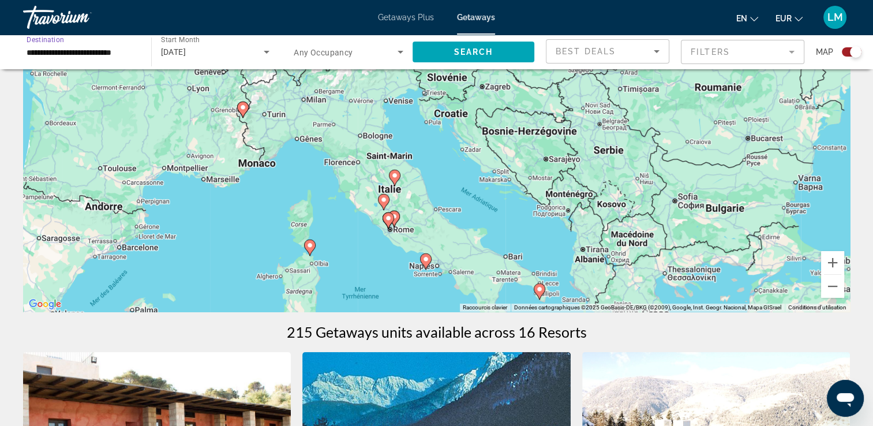
click at [92, 58] on input "**********" at bounding box center [82, 53] width 110 height 14
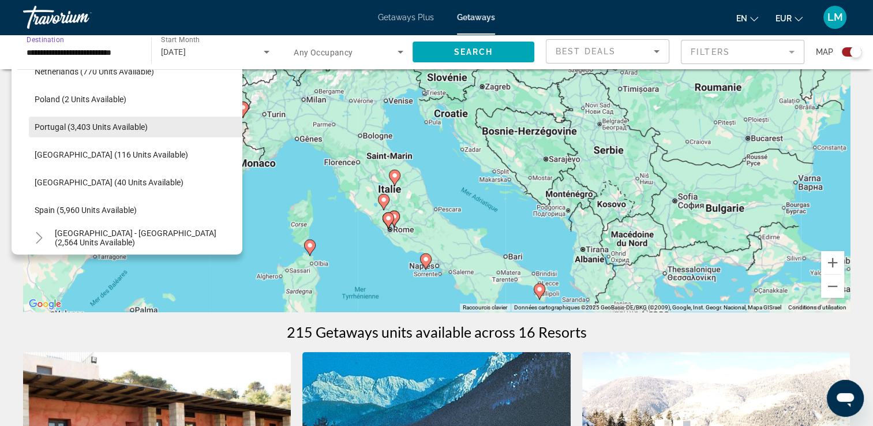
scroll to position [459, 0]
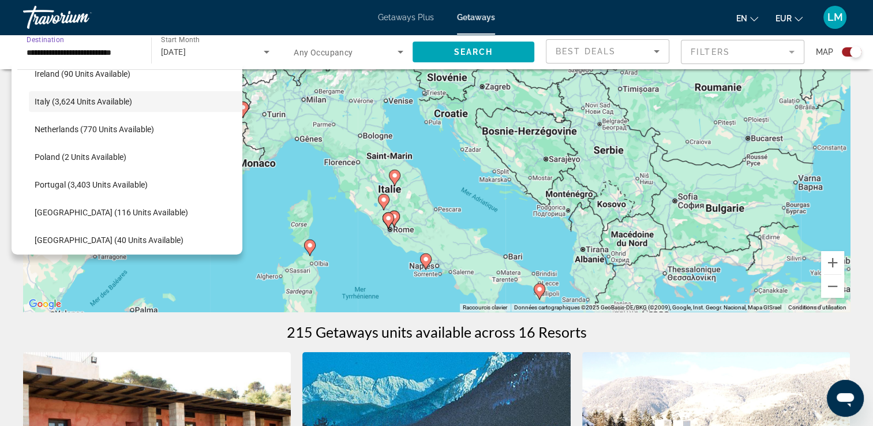
click at [211, 58] on div "April 2026" at bounding box center [212, 52] width 103 height 14
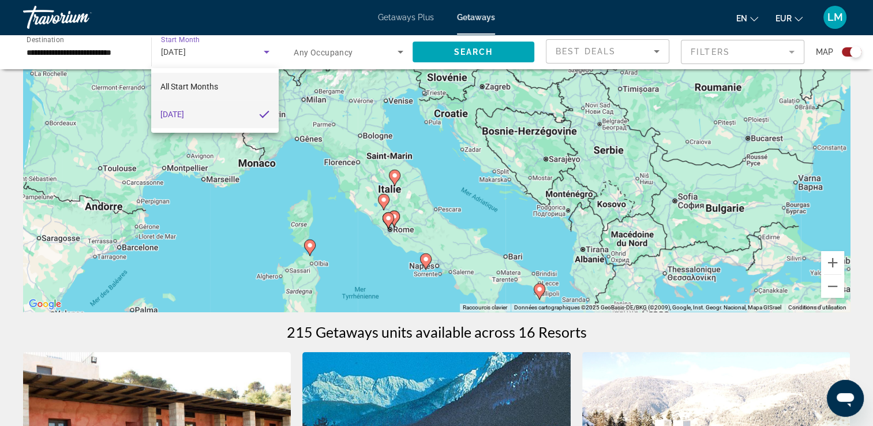
click at [201, 88] on span "All Start Months" at bounding box center [189, 86] width 58 height 9
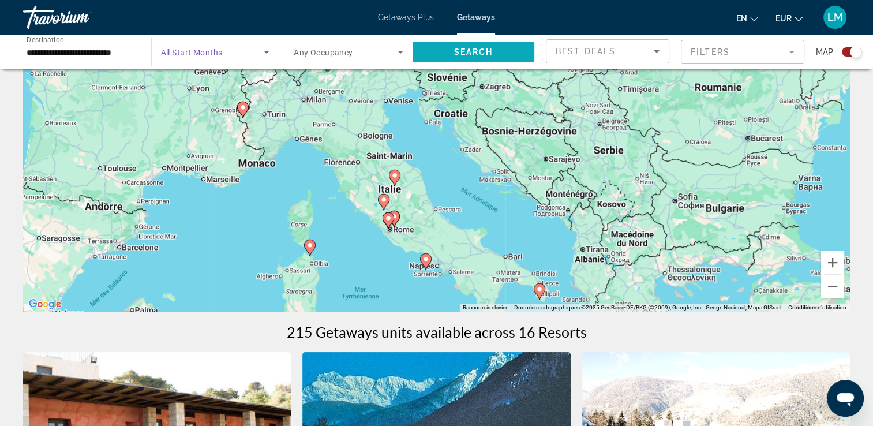
click at [485, 47] on span "Search" at bounding box center [472, 51] width 39 height 9
